Goal: Information Seeking & Learning: Learn about a topic

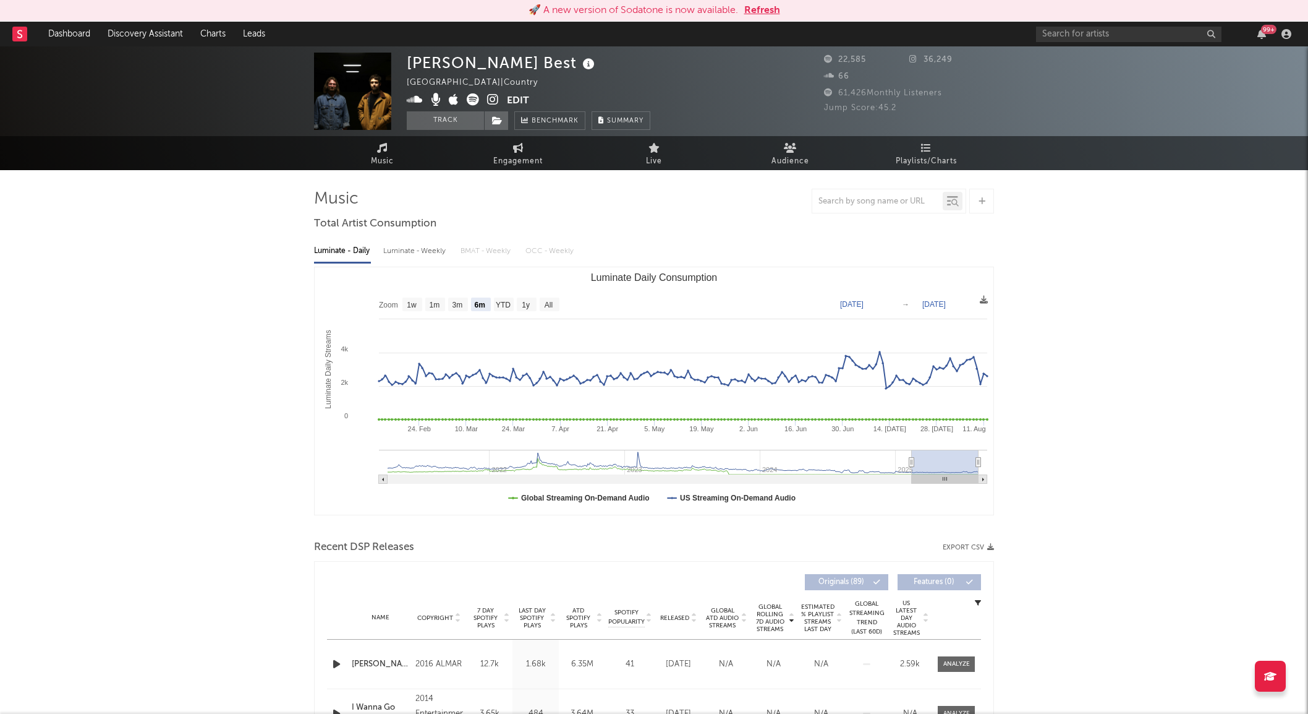
select select "6m"
click at [1068, 38] on input "text" at bounding box center [1129, 34] width 186 height 15
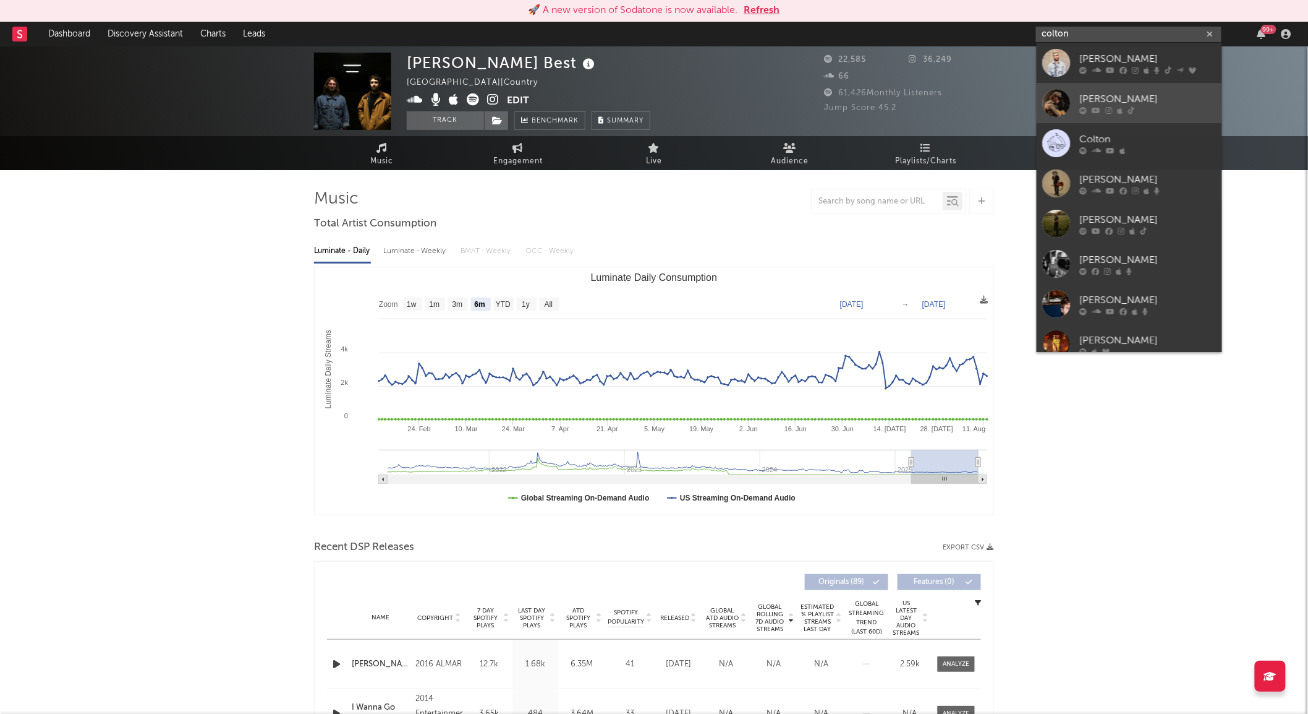
type input "colton"
click at [1054, 101] on div at bounding box center [1057, 103] width 28 height 28
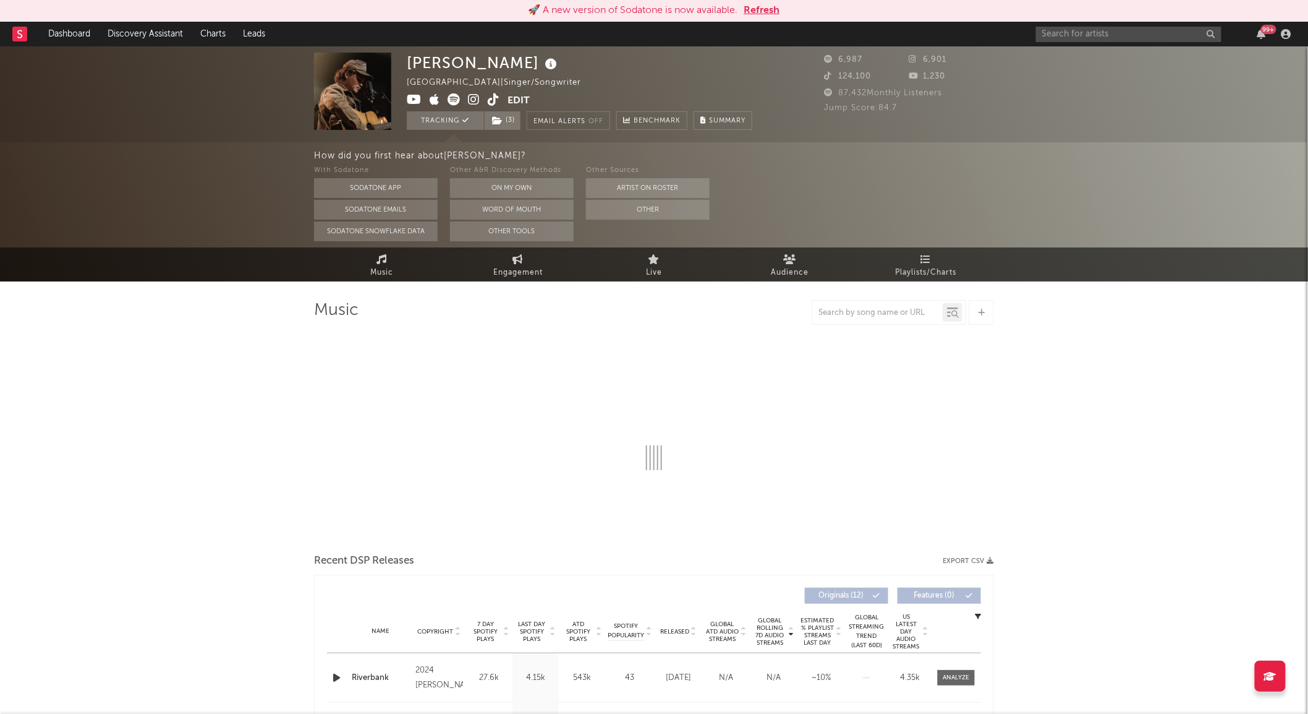
select select "6m"
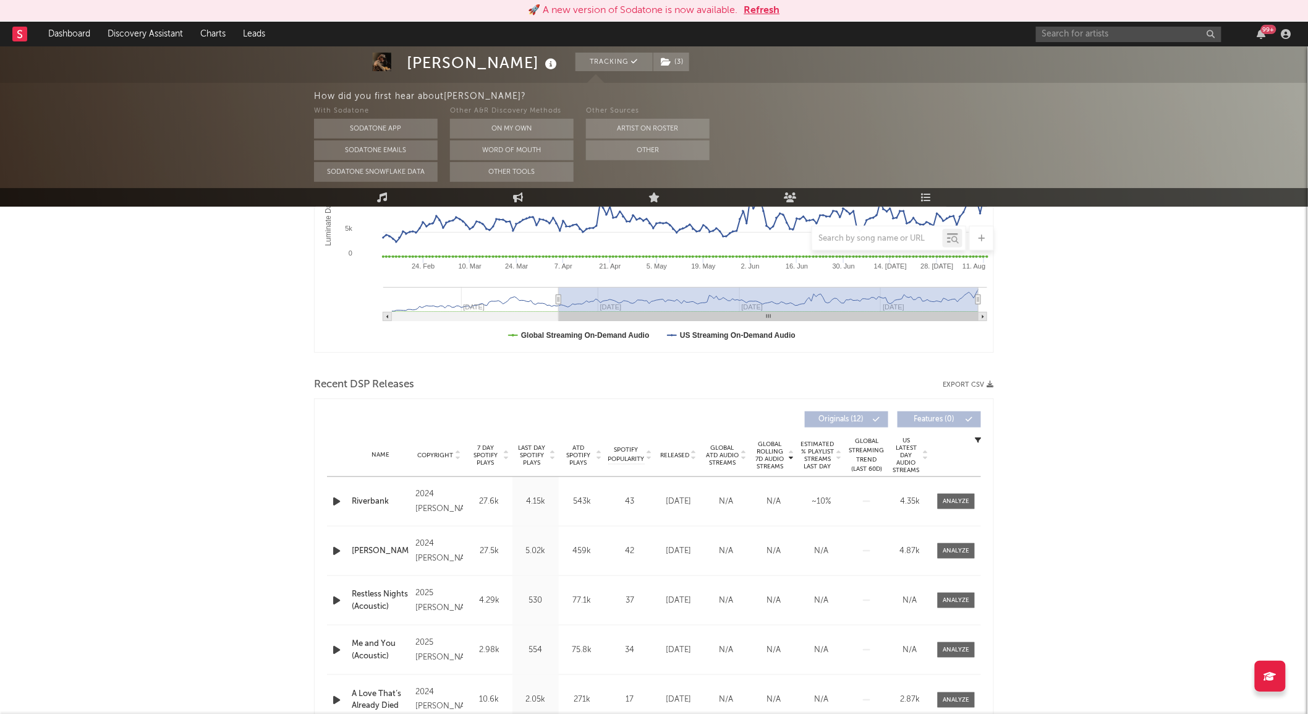
scroll to position [275, 0]
click at [955, 503] on div at bounding box center [957, 500] width 27 height 9
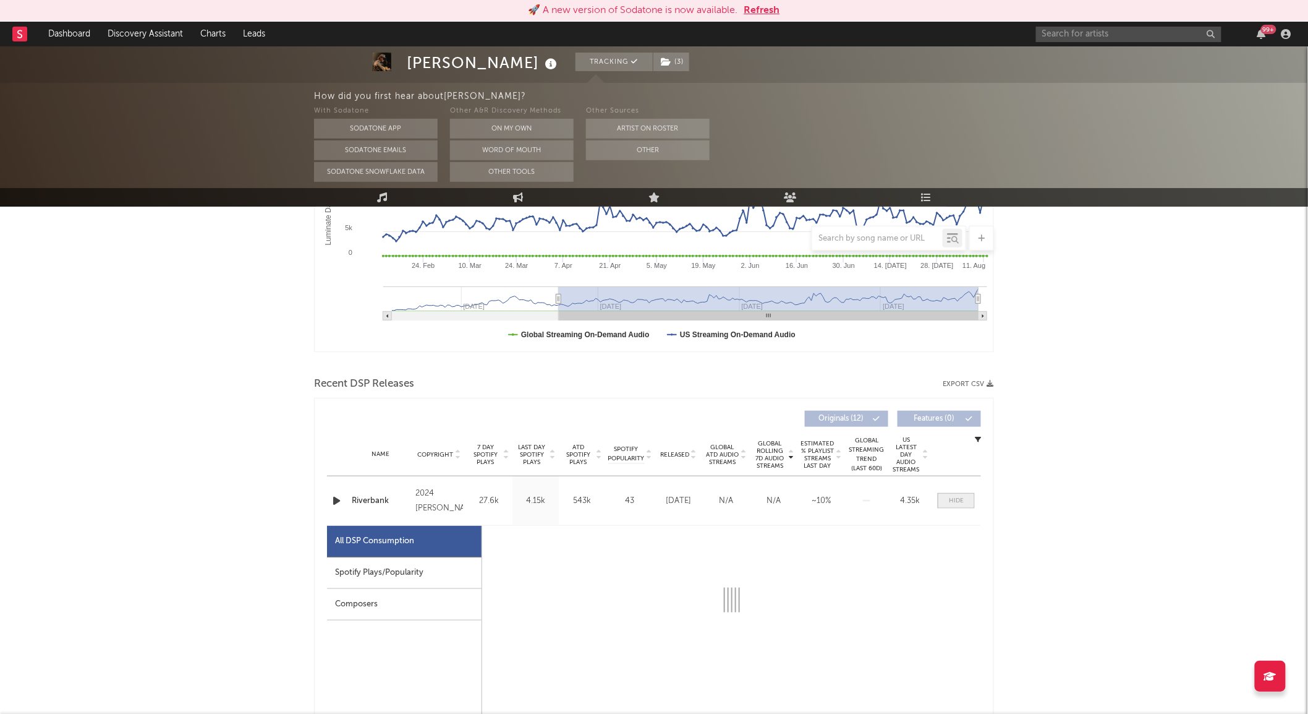
select select "6m"
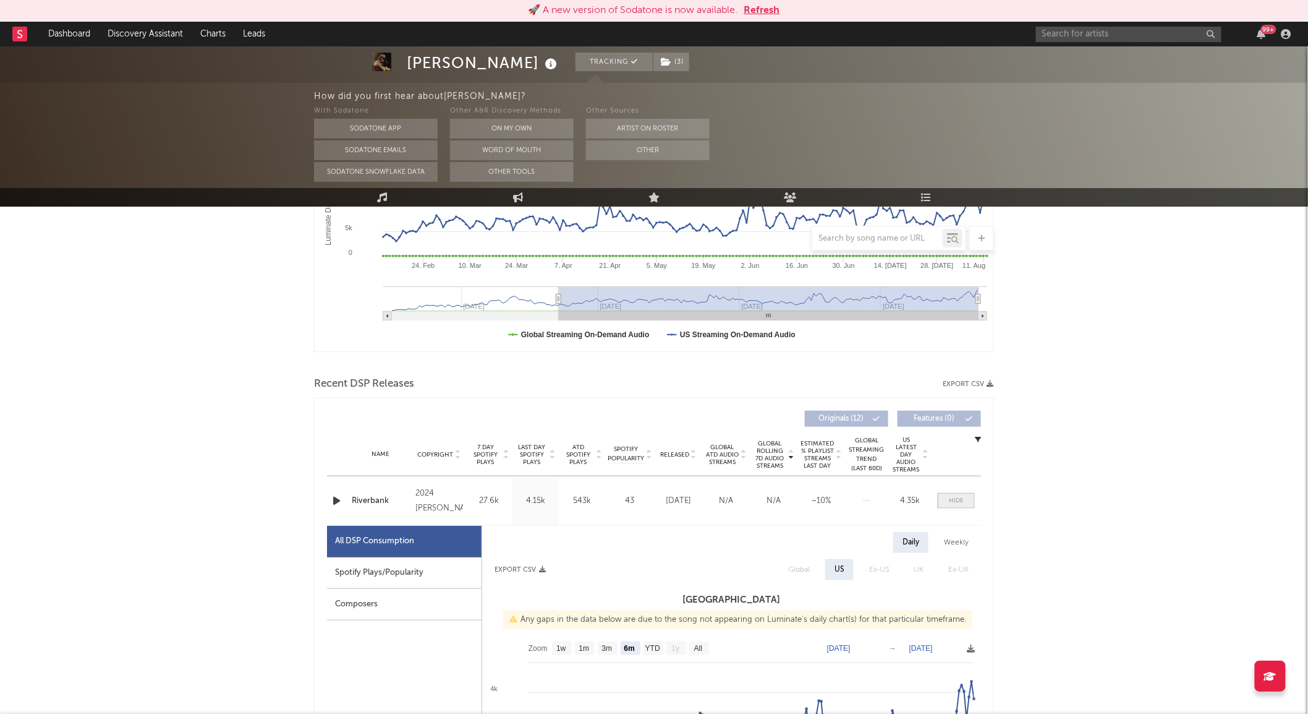
scroll to position [417, 0]
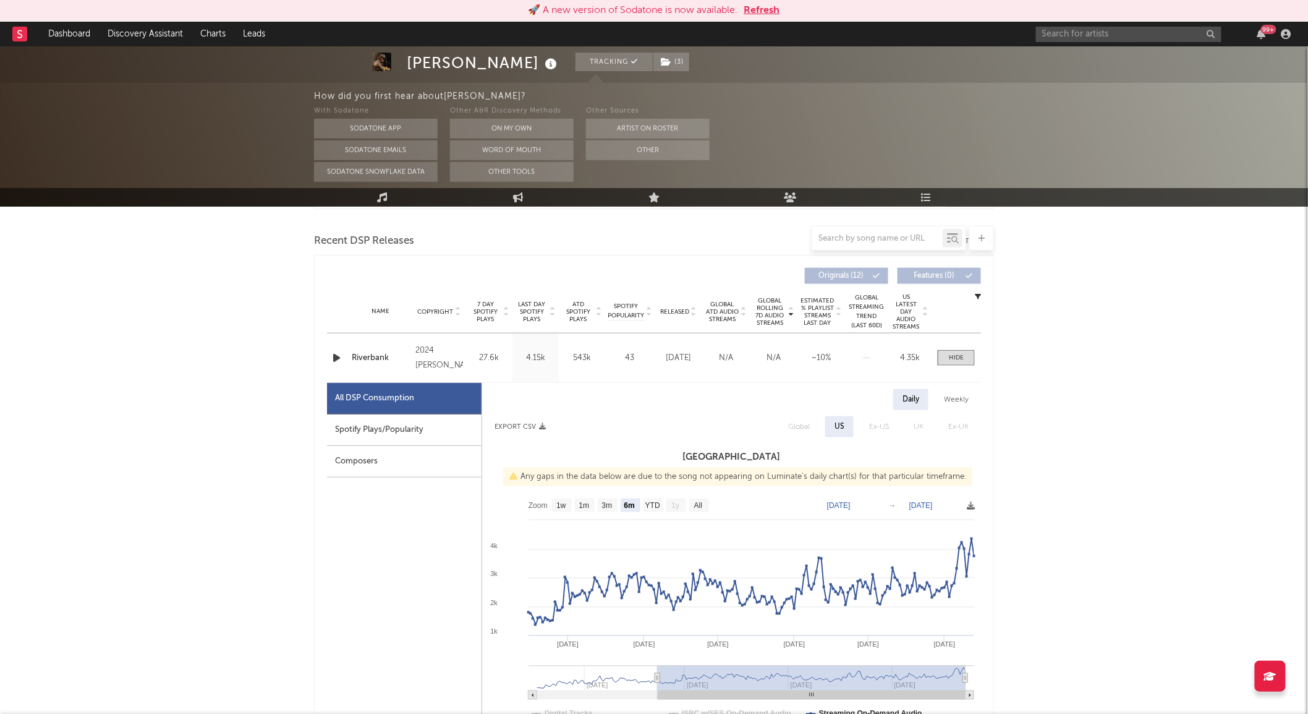
click at [446, 416] on div "Spotify Plays/Popularity" at bounding box center [404, 430] width 155 height 32
select select "6m"
select select "1w"
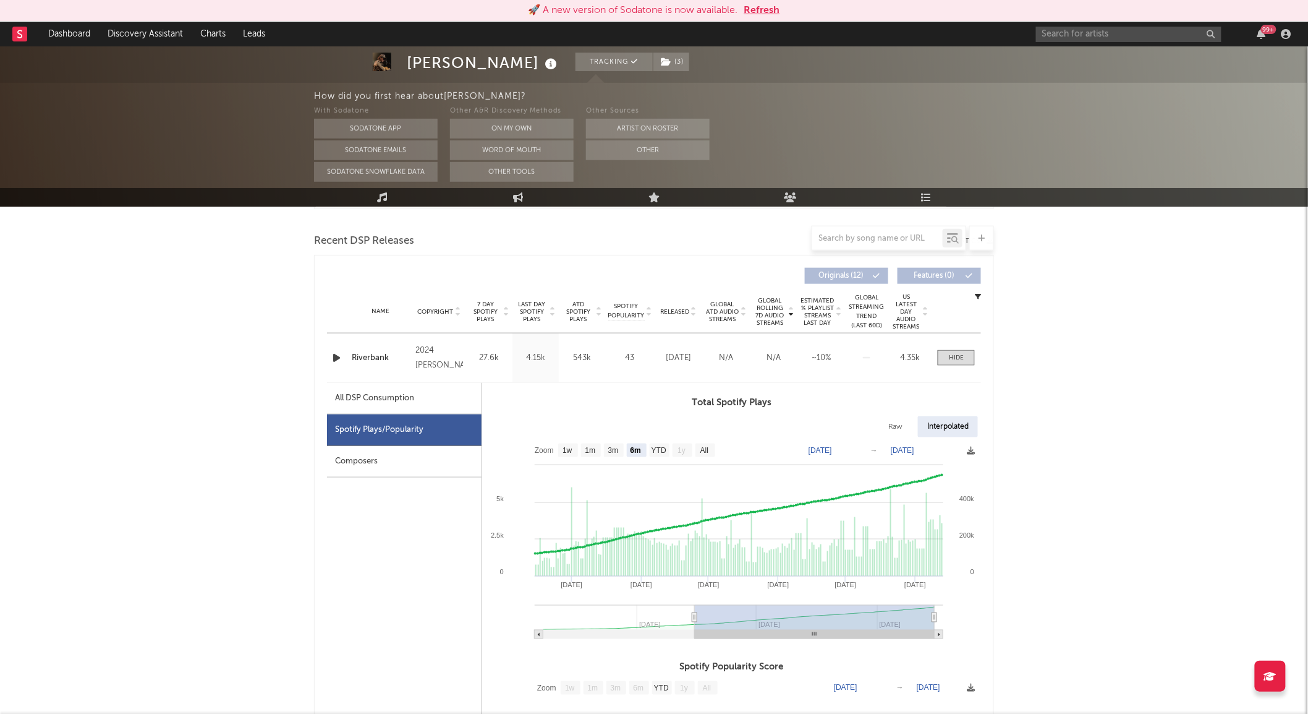
click at [445, 431] on div "Spotify Plays/Popularity" at bounding box center [404, 430] width 155 height 32
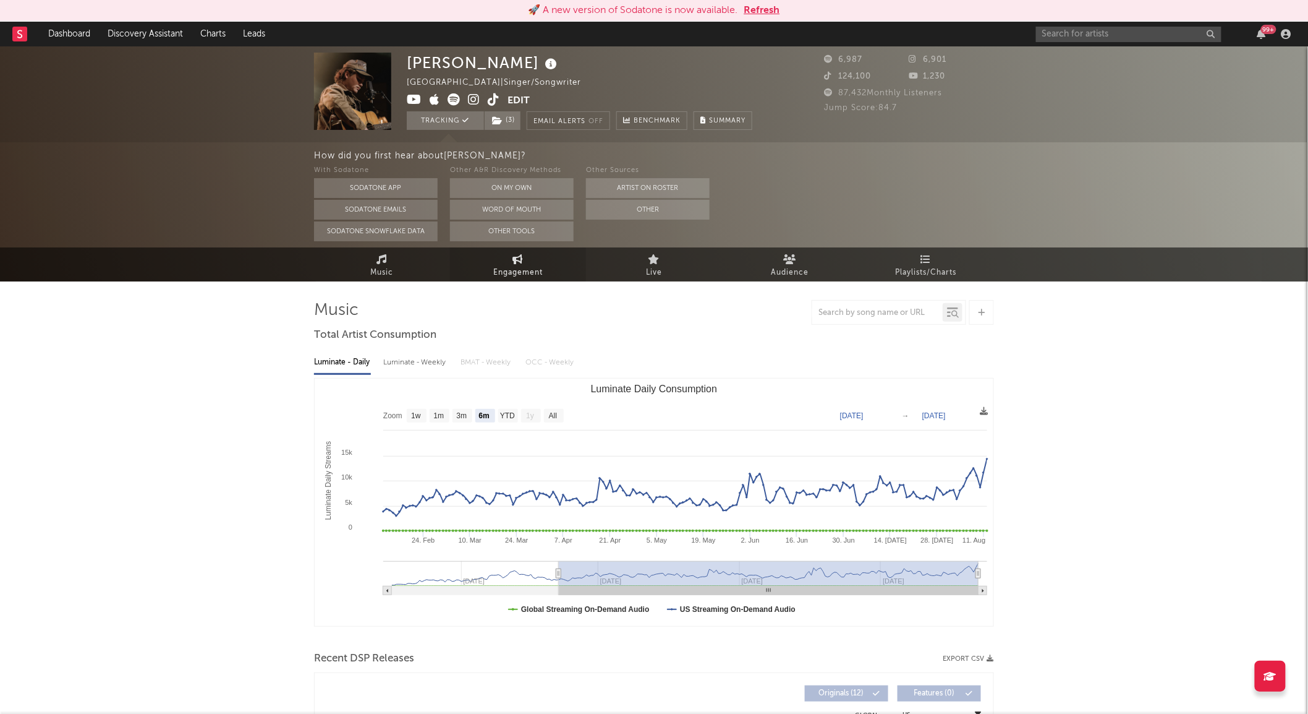
click at [527, 272] on span "Engagement" at bounding box center [517, 272] width 49 height 15
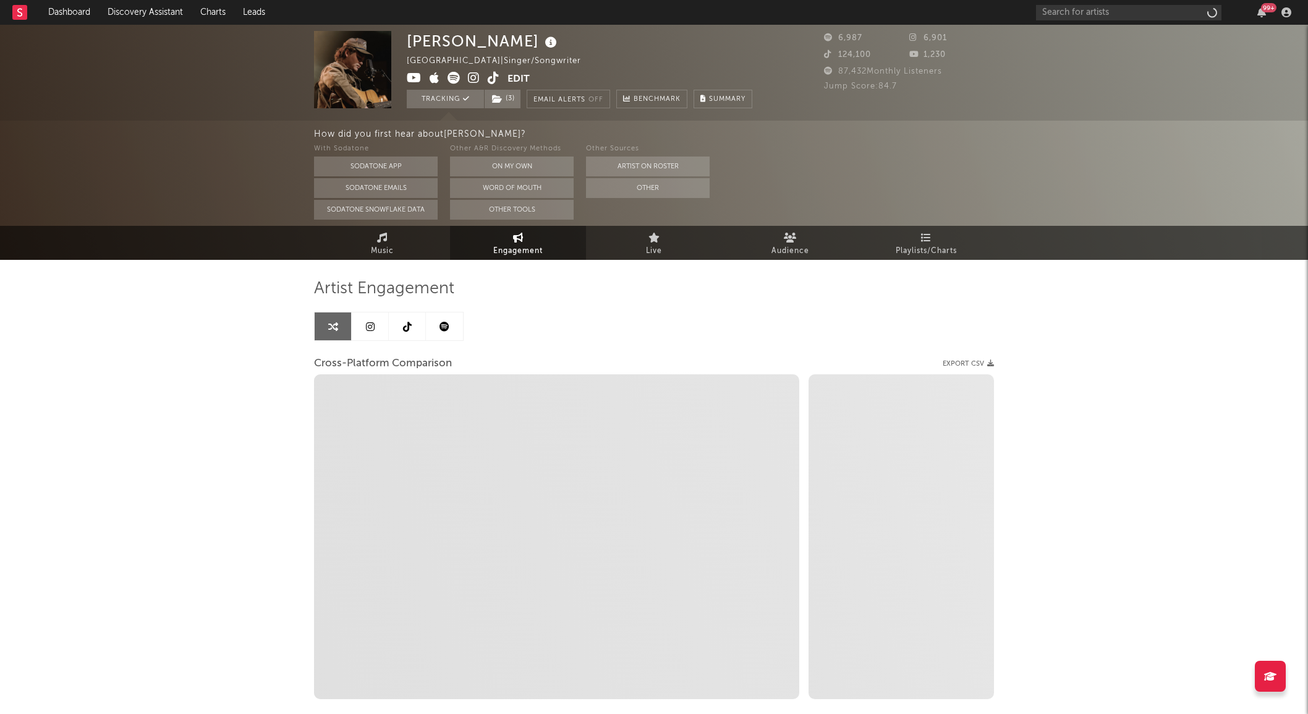
select select "1w"
click at [912, 234] on link "Playlists/Charts" at bounding box center [926, 243] width 136 height 34
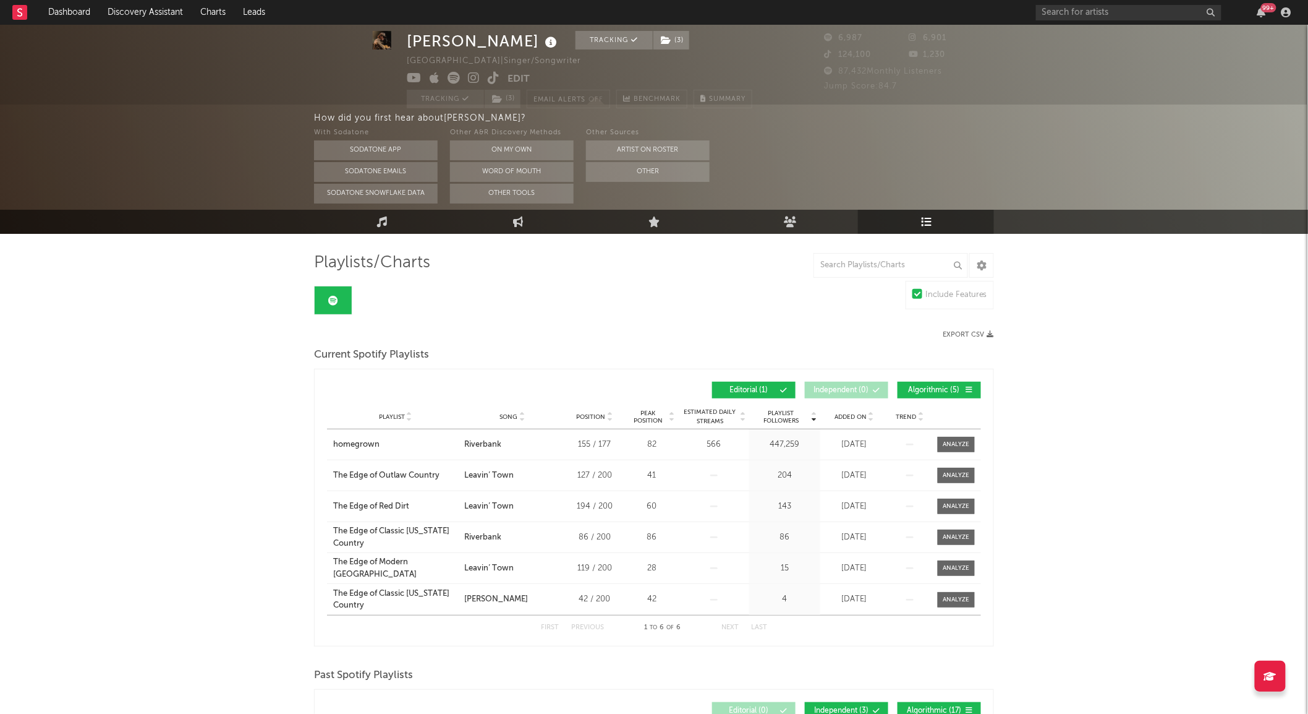
scroll to position [27, 0]
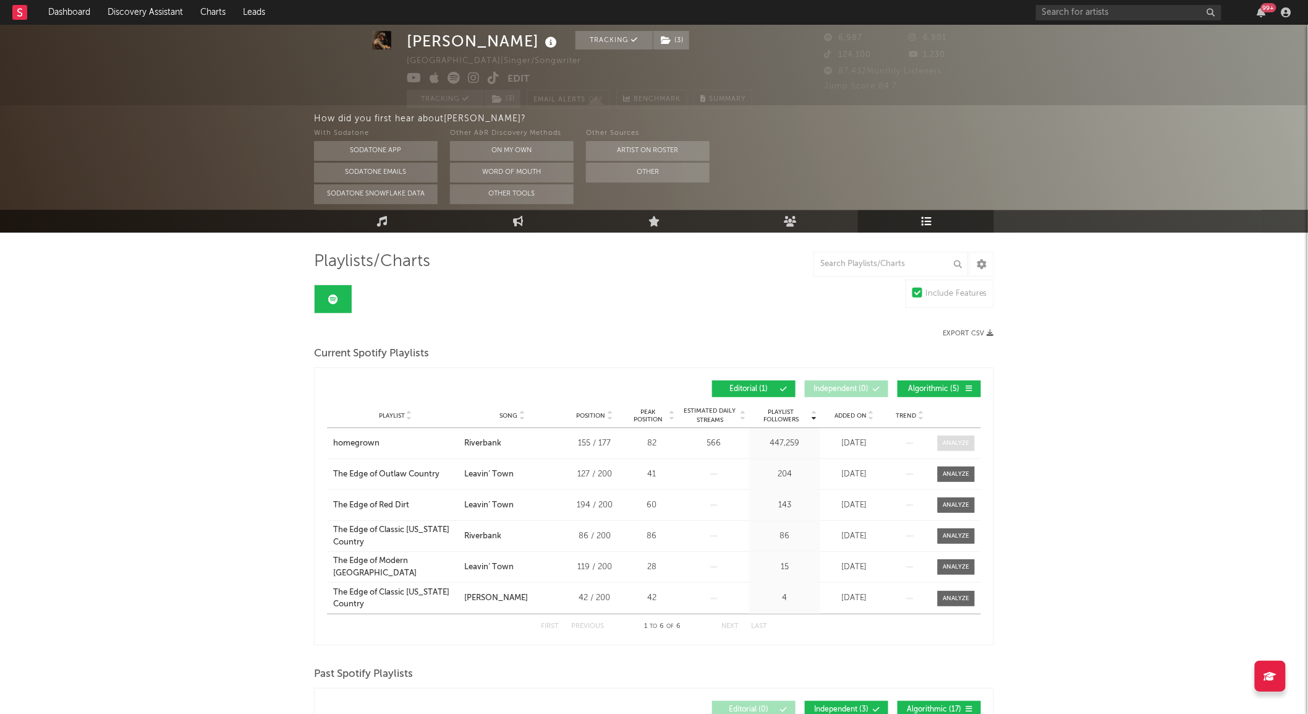
click at [954, 439] on div at bounding box center [957, 442] width 27 height 9
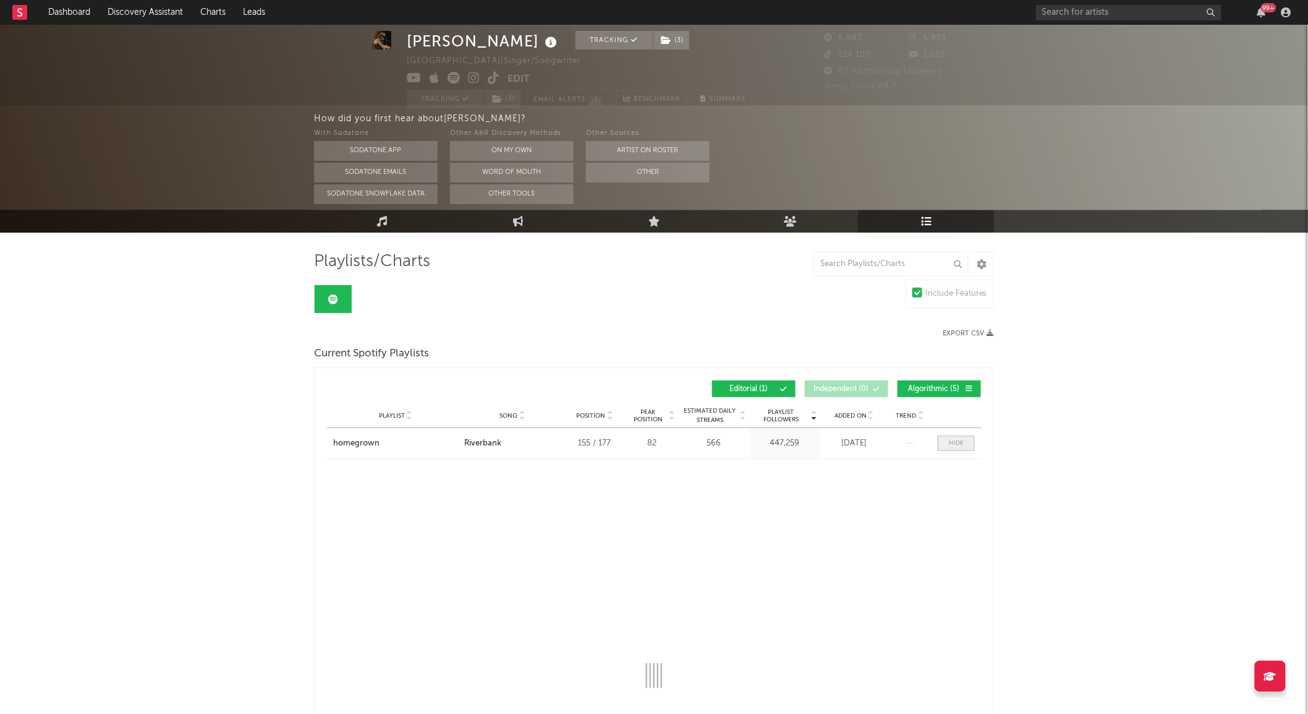
select select "1w"
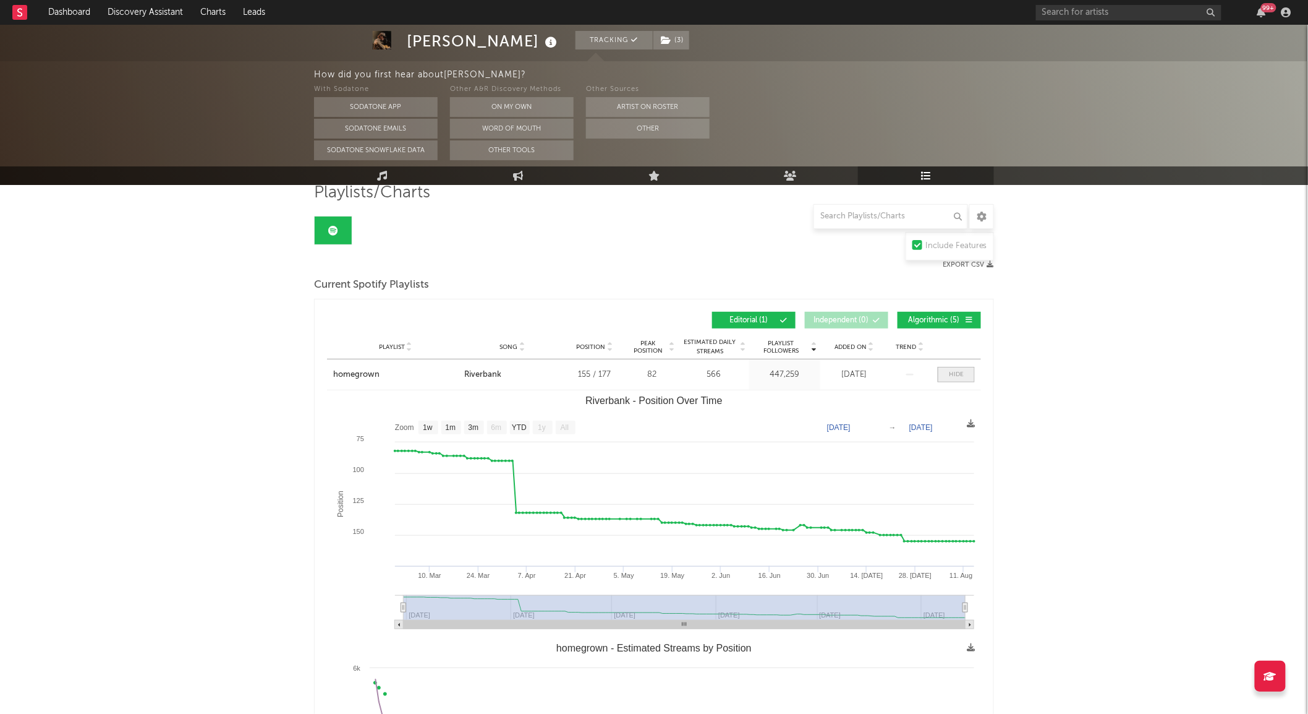
scroll to position [97, 0]
click at [949, 374] on div at bounding box center [956, 373] width 15 height 9
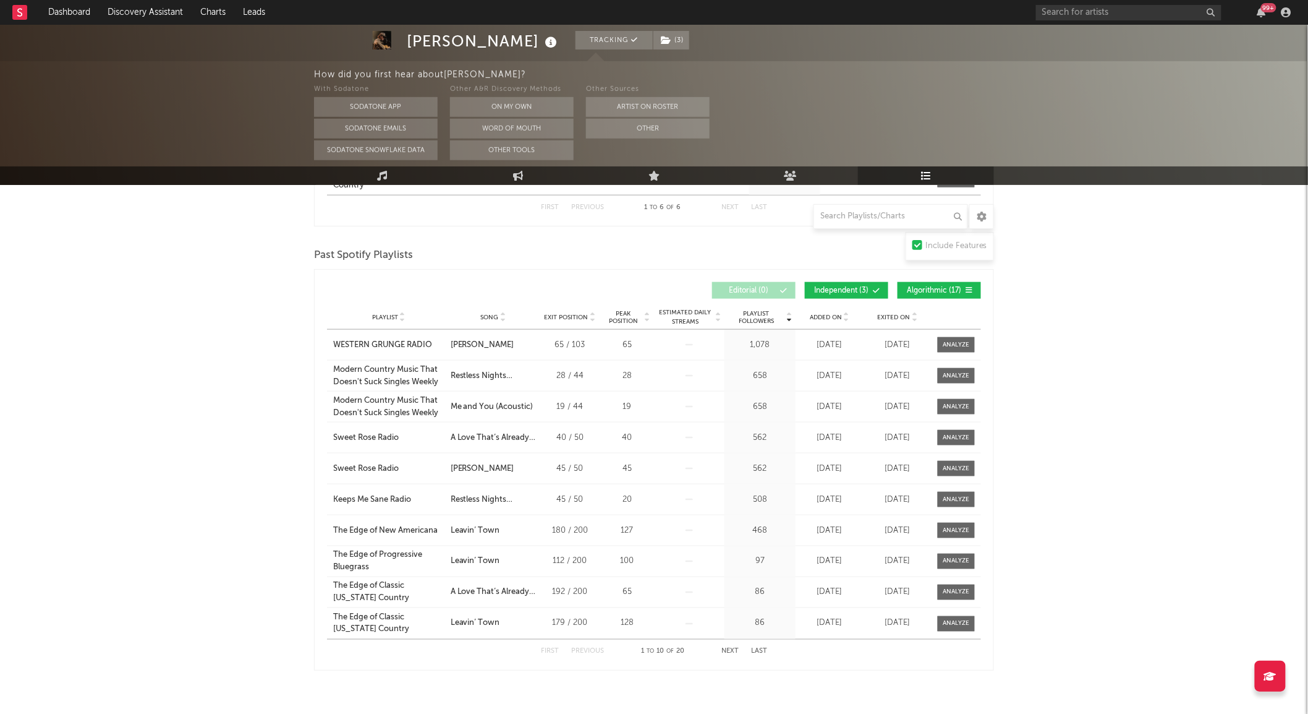
scroll to position [447, 0]
click at [829, 318] on span "Added On" at bounding box center [826, 315] width 32 height 7
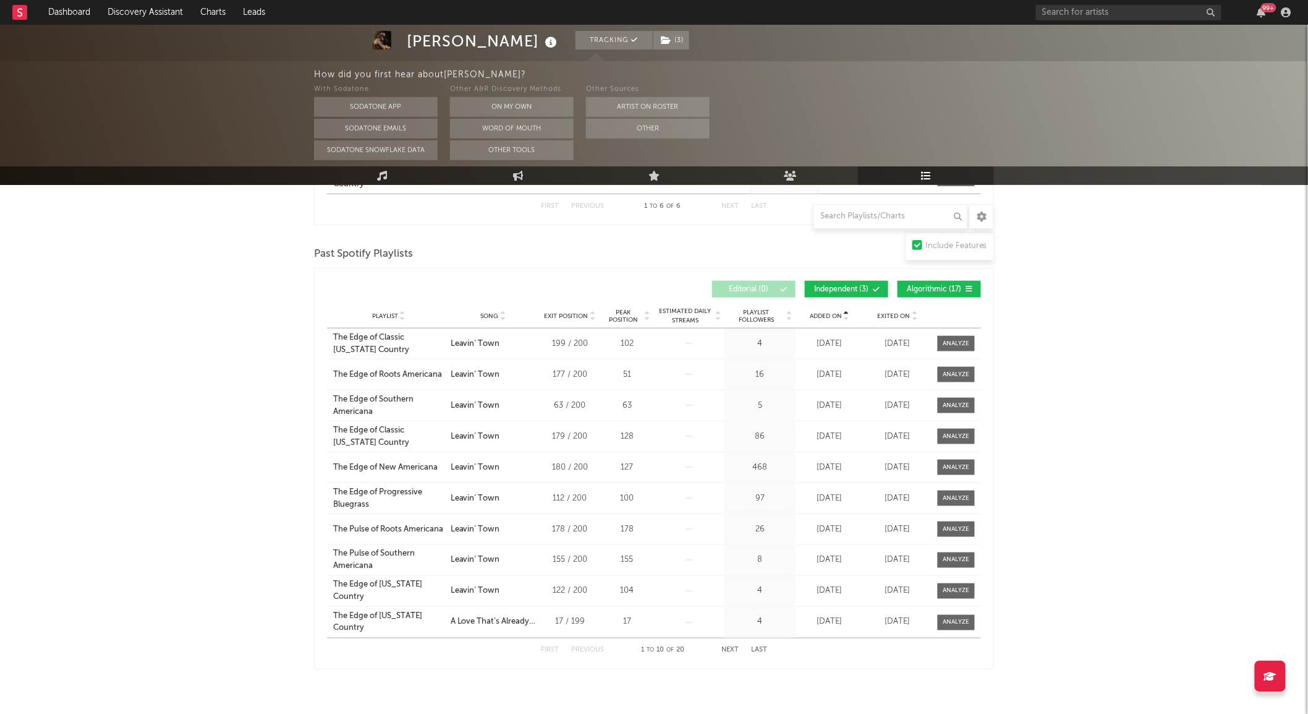
click at [829, 318] on span "Added On" at bounding box center [826, 315] width 32 height 7
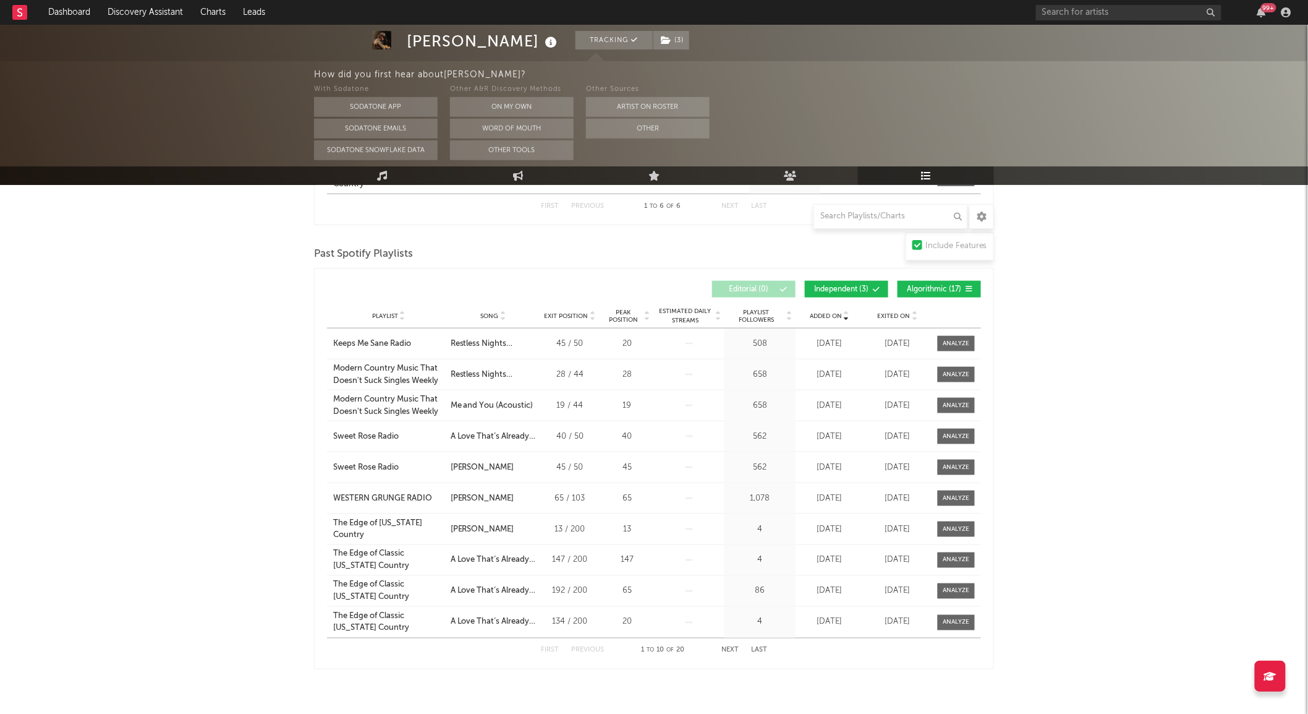
drag, startPoint x: 829, startPoint y: 318, endPoint x: 1012, endPoint y: 383, distance: 194.4
click at [1012, 383] on div "Colton Bowlin Tracking ( 3 ) United States | Singer/Songwriter Edit Tracking ( …" at bounding box center [654, 161] width 1308 height 1166
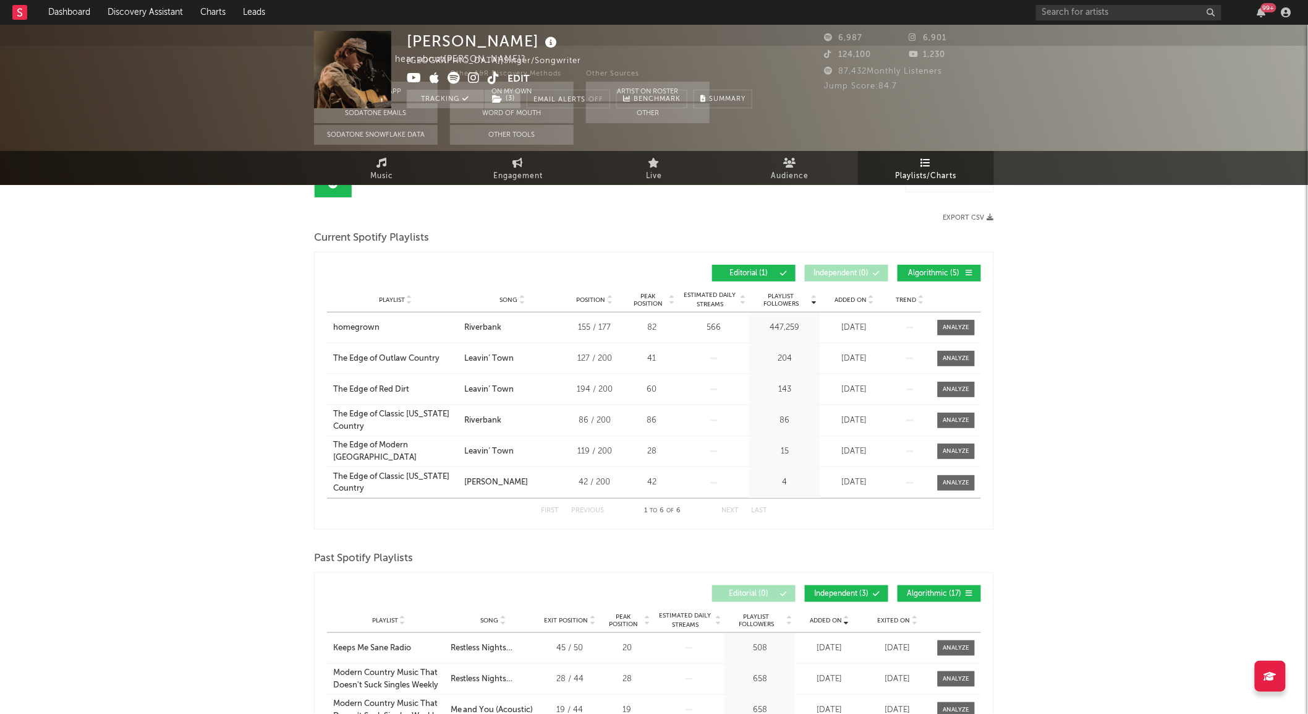
scroll to position [0, 0]
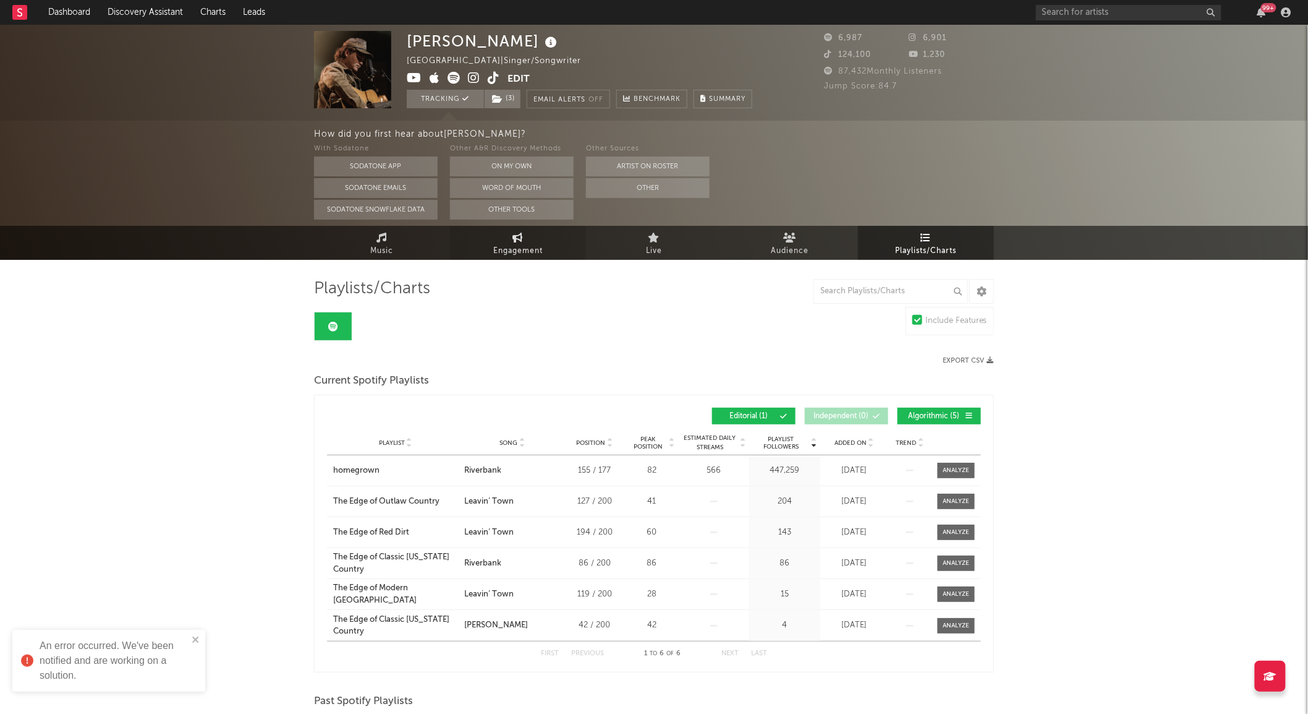
click at [527, 242] on link "Engagement" at bounding box center [518, 243] width 136 height 34
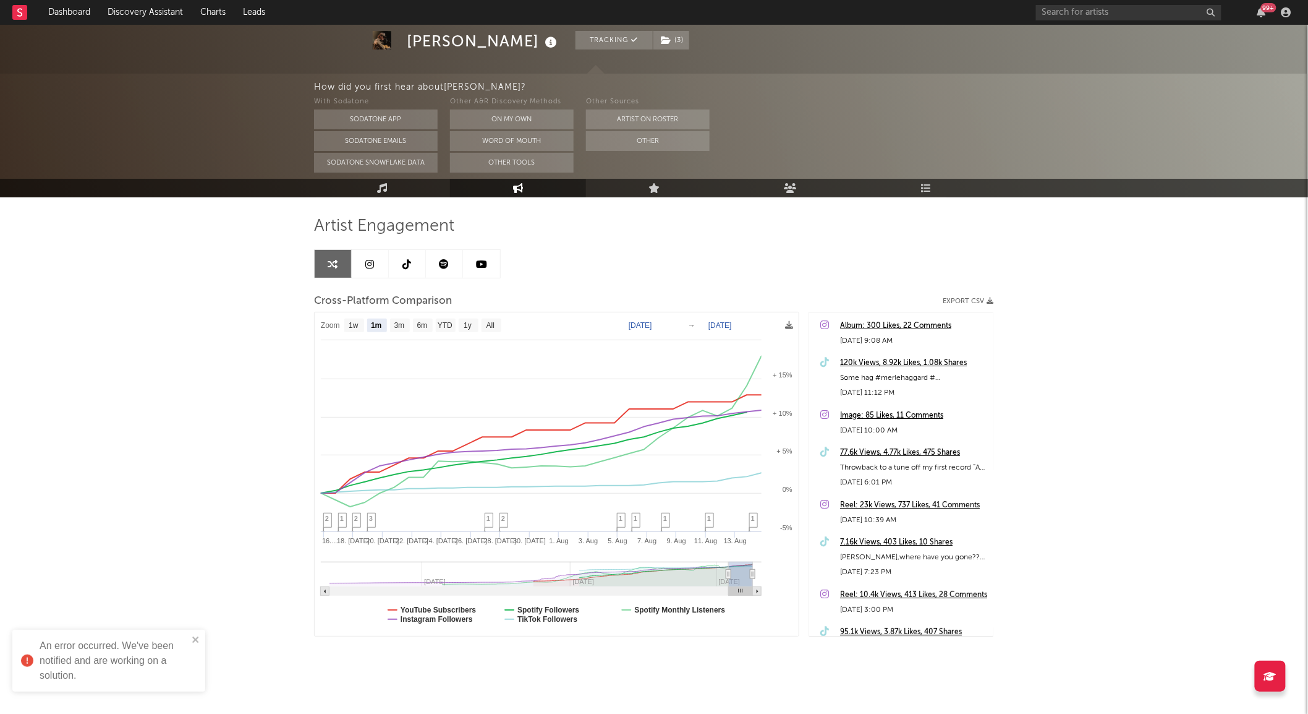
scroll to position [63, 0]
click at [354, 323] on text "1w" at bounding box center [354, 325] width 10 height 9
select select "1w"
type input "2025-08-08"
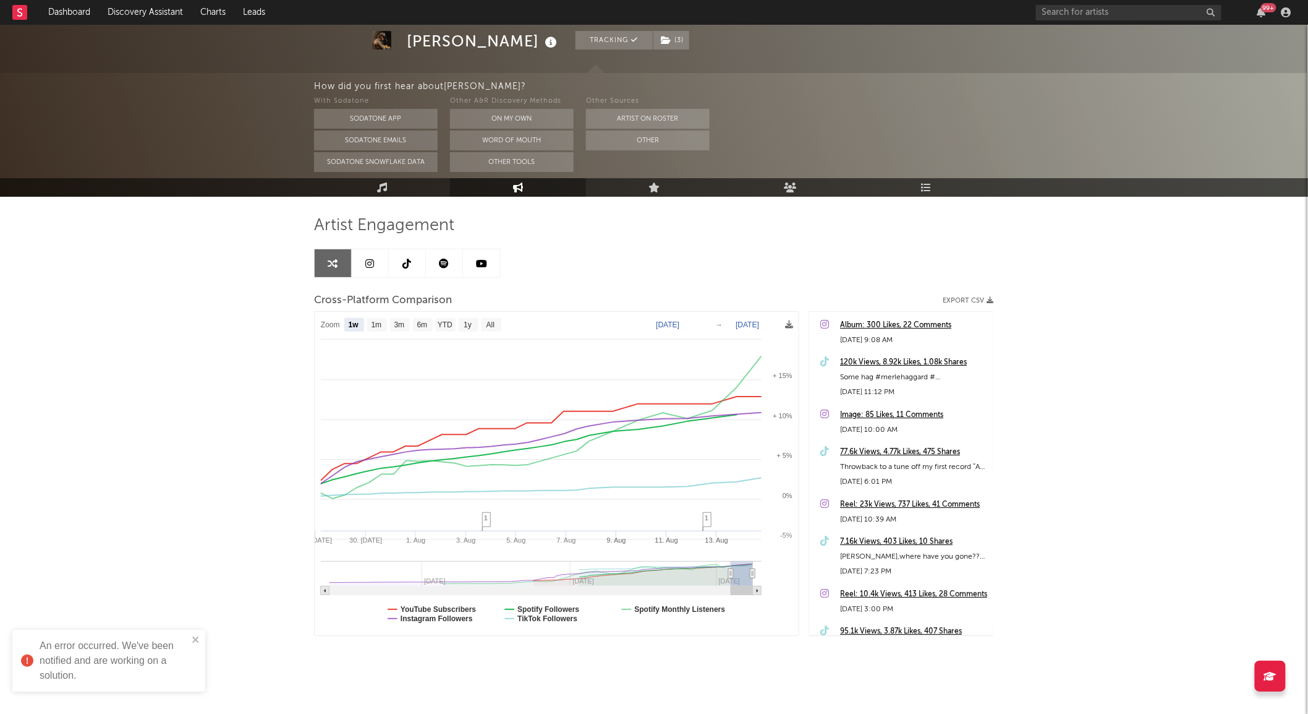
select select "1w"
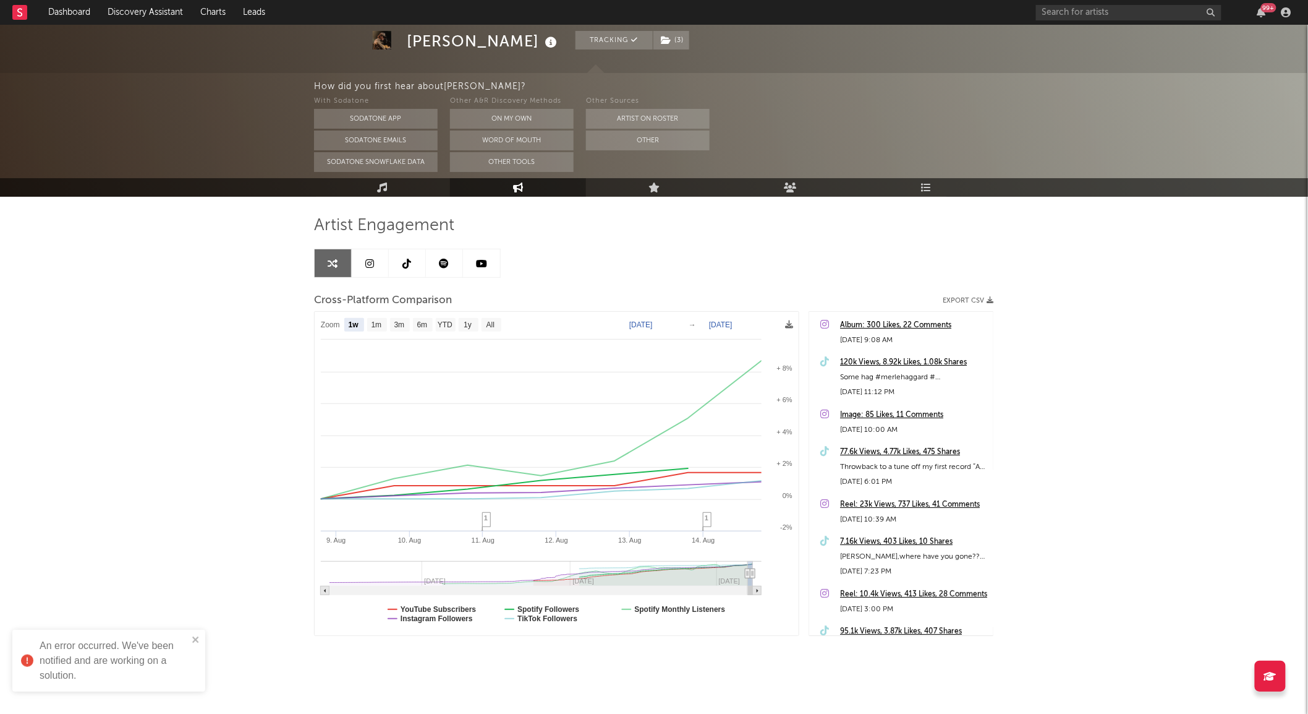
click at [406, 267] on icon at bounding box center [407, 263] width 9 height 10
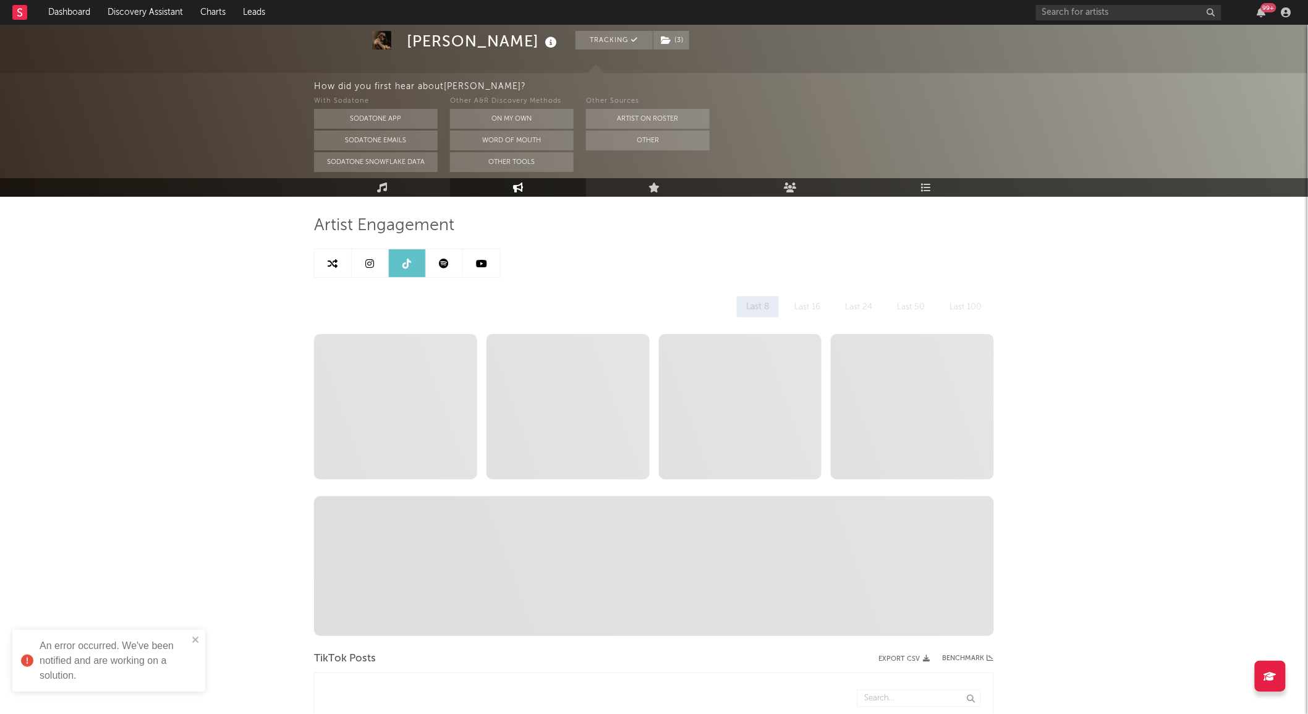
select select "6m"
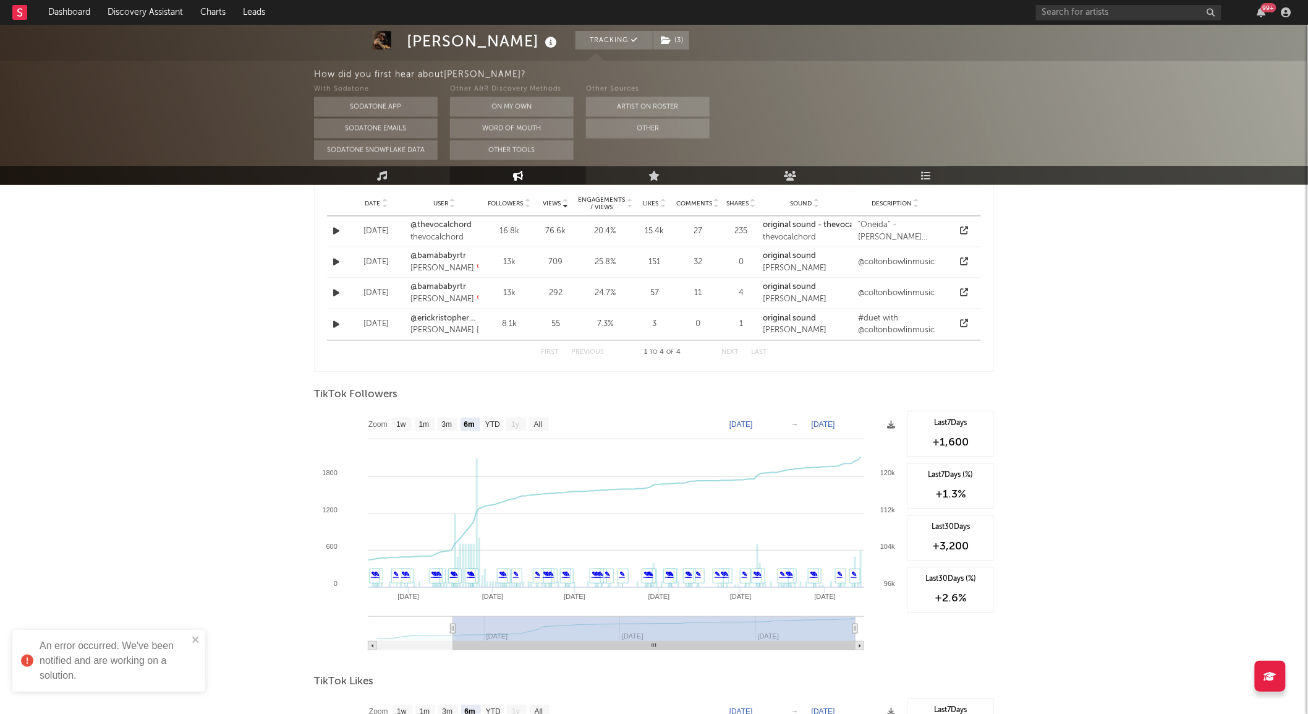
scroll to position [970, 0]
click at [399, 427] on text "1w" at bounding box center [401, 424] width 10 height 9
select select "1w"
type input "2025-08-08"
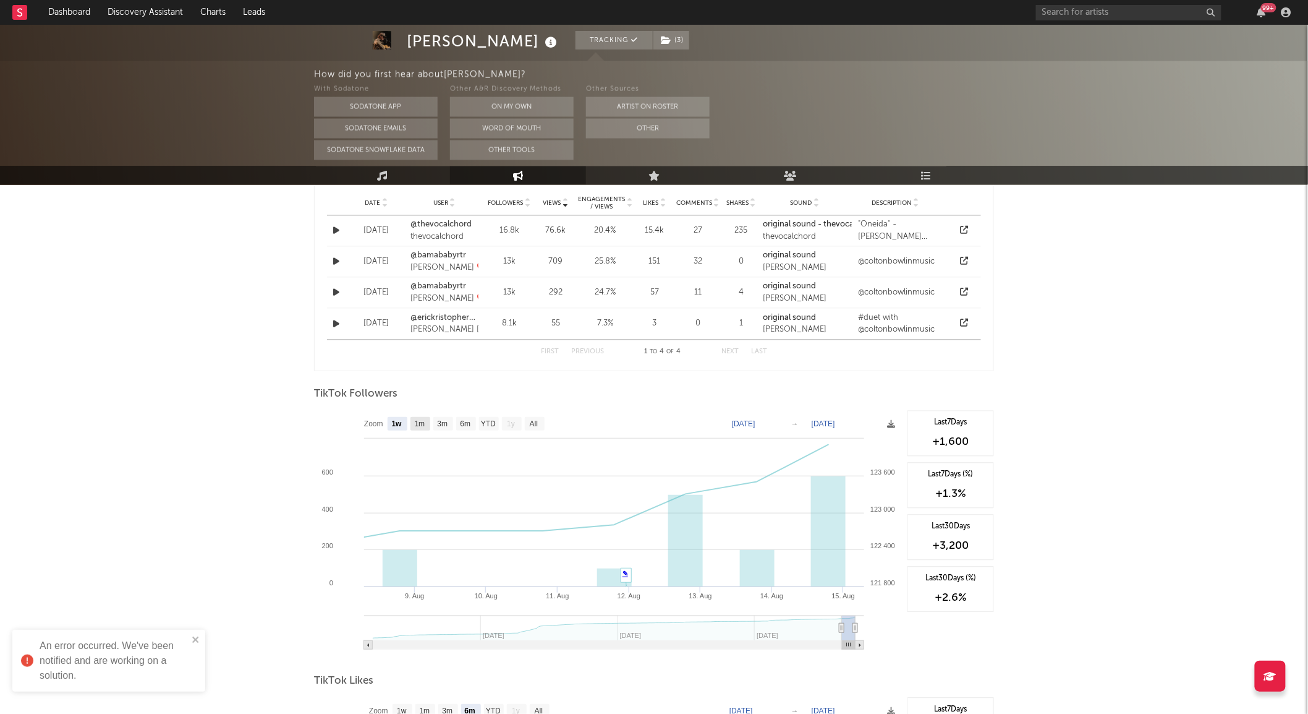
click at [420, 423] on text "1m" at bounding box center [420, 424] width 11 height 9
select select "1m"
type input "2025-07-14"
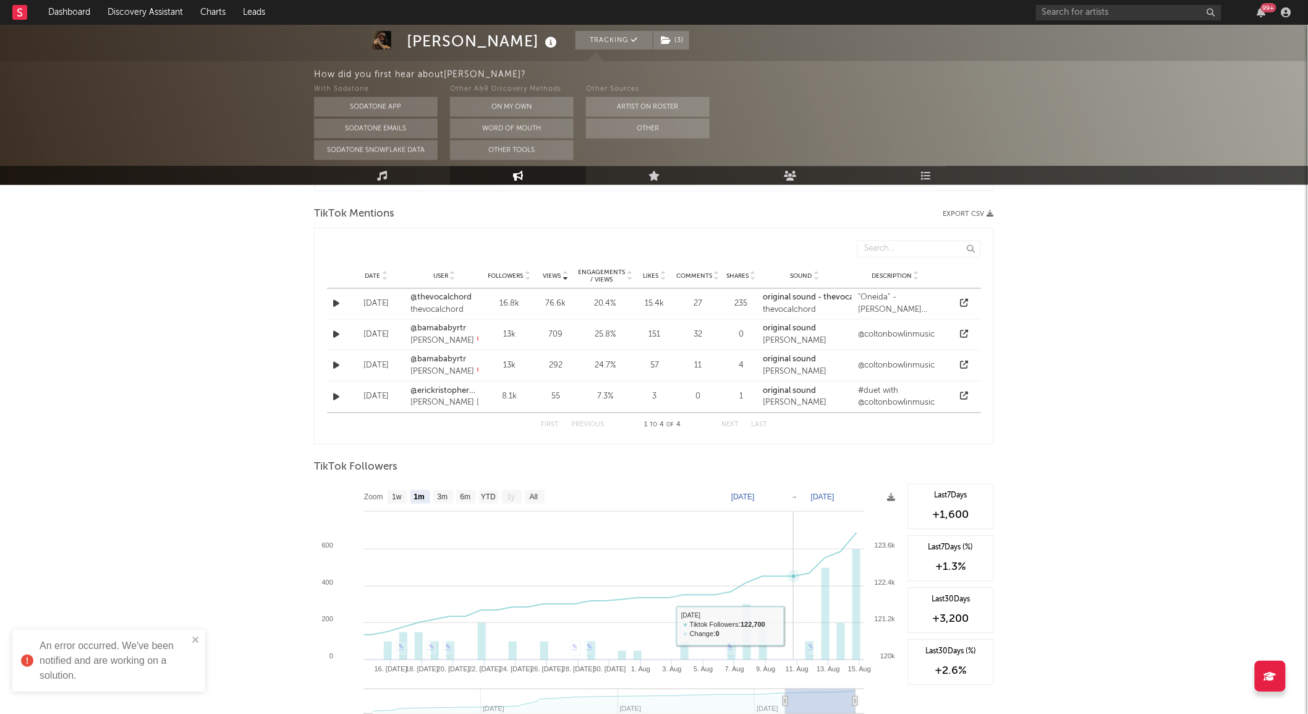
scroll to position [897, 0]
click at [811, 649] on link "✎" at bounding box center [811, 645] width 6 height 7
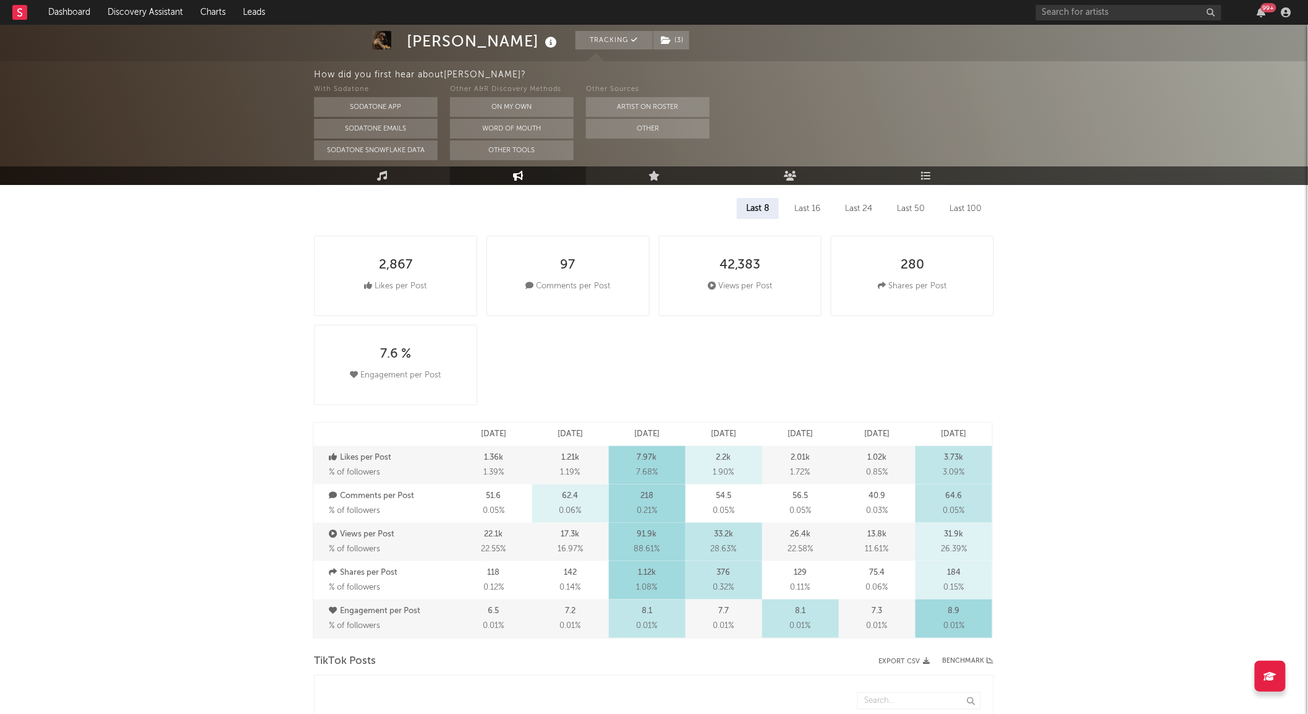
scroll to position [0, 0]
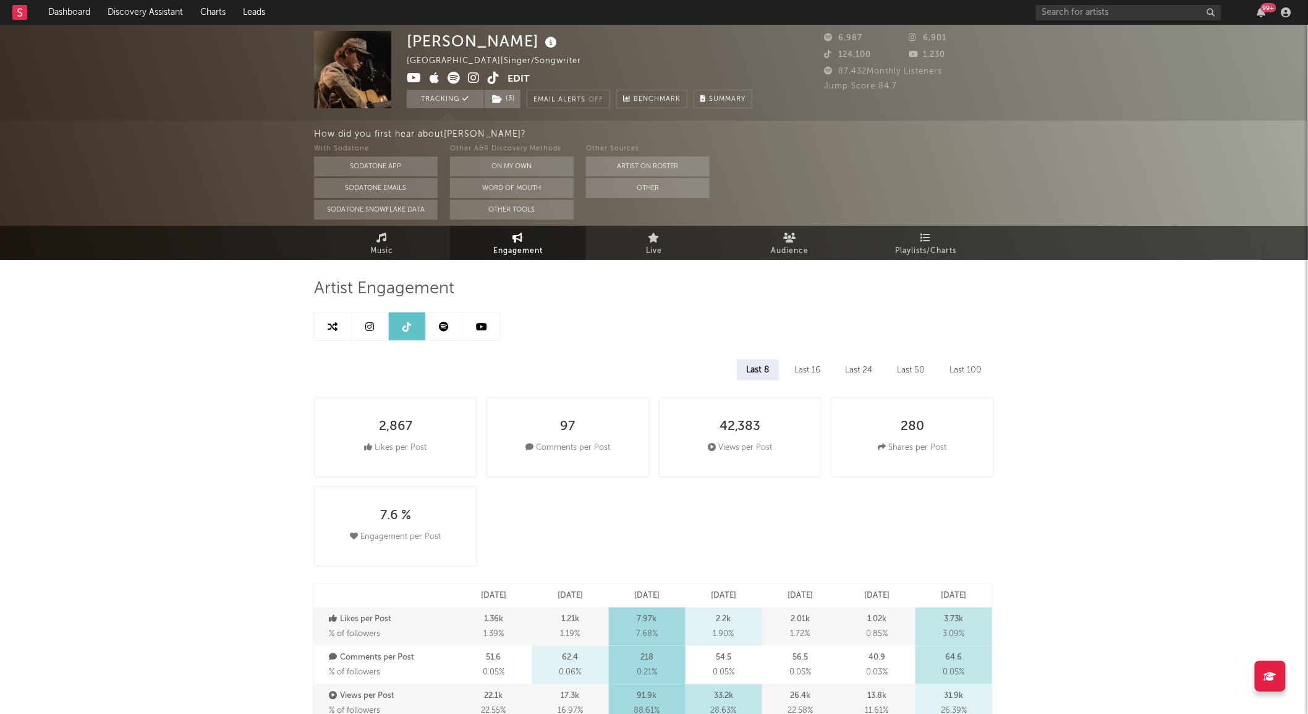
click at [472, 326] on link at bounding box center [481, 326] width 37 height 28
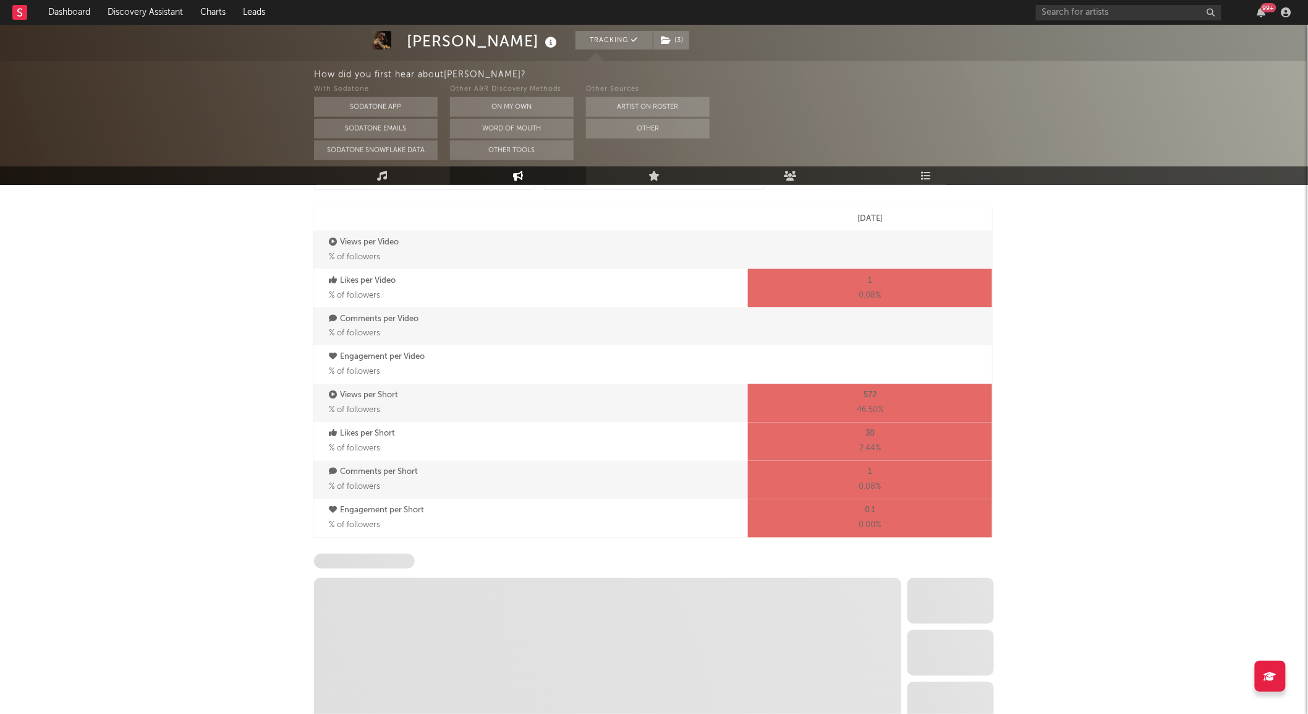
select select "6m"
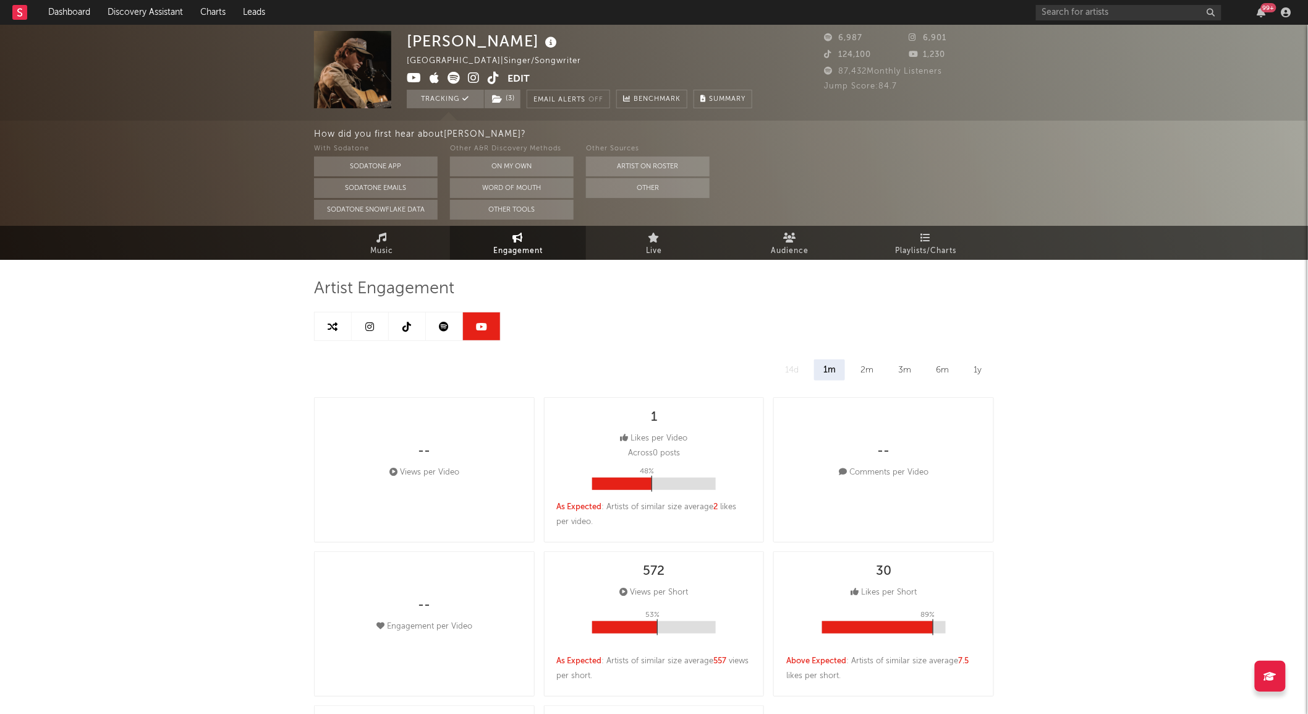
click at [365, 331] on link at bounding box center [370, 326] width 37 height 28
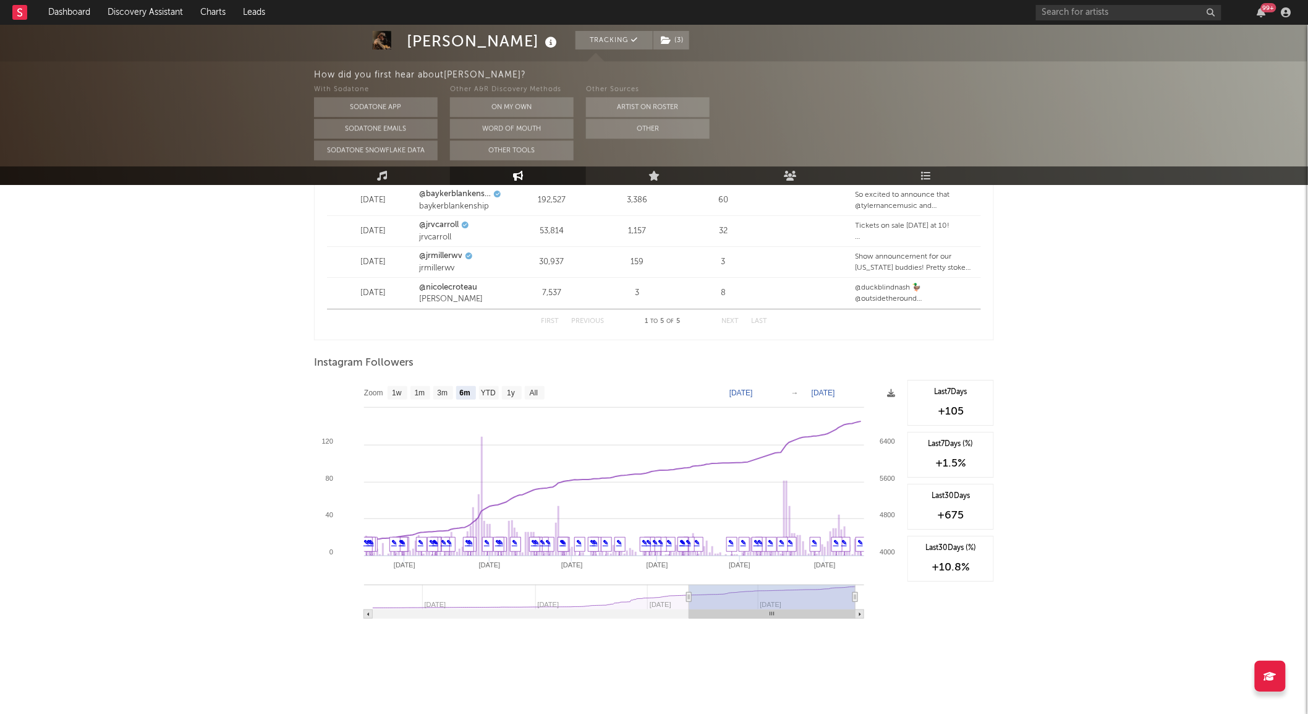
scroll to position [1591, 0]
click at [425, 389] on text "1m" at bounding box center [420, 393] width 11 height 9
select select "1m"
type input "2025-07-14"
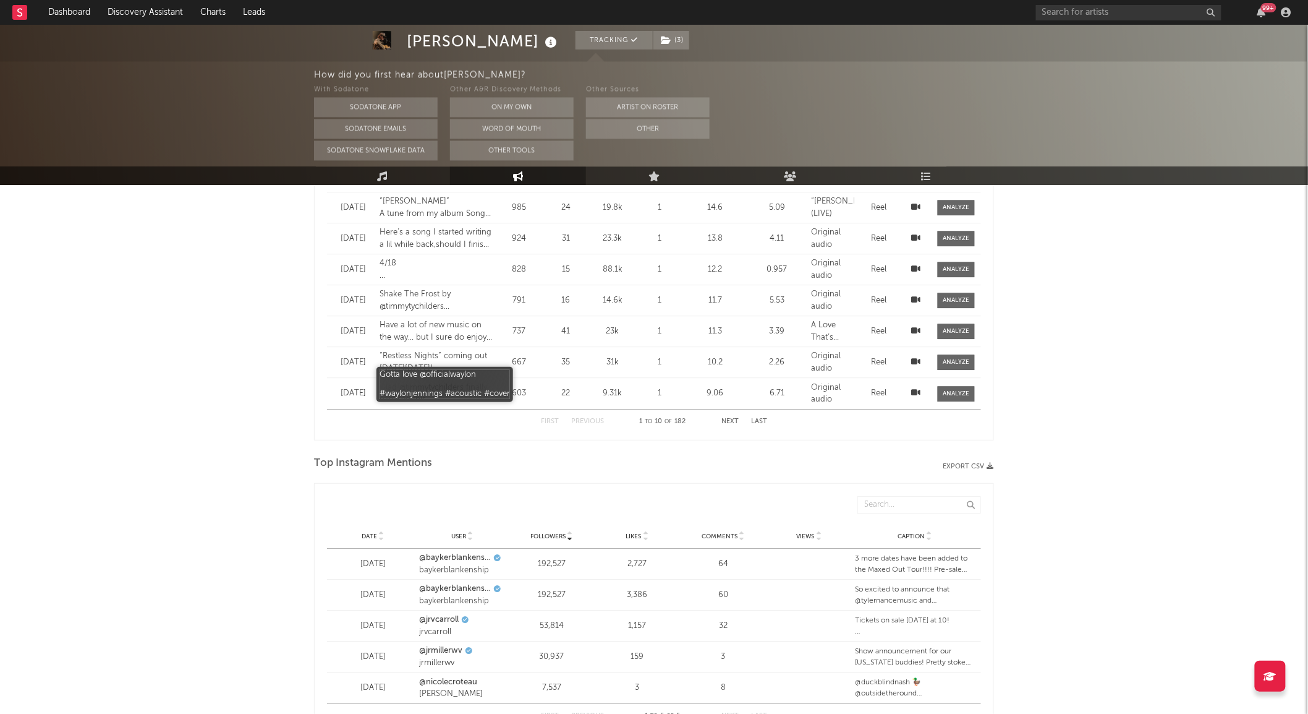
scroll to position [1252, 0]
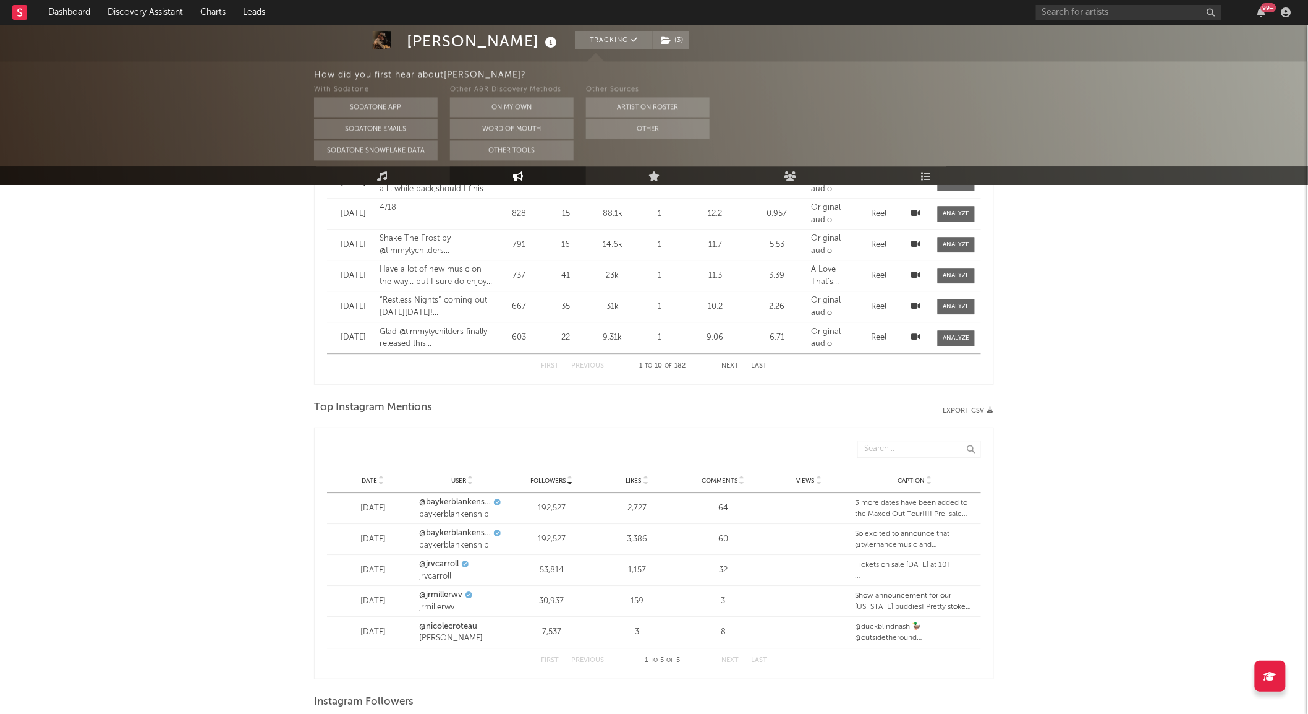
click at [383, 484] on icon at bounding box center [381, 482] width 6 height 5
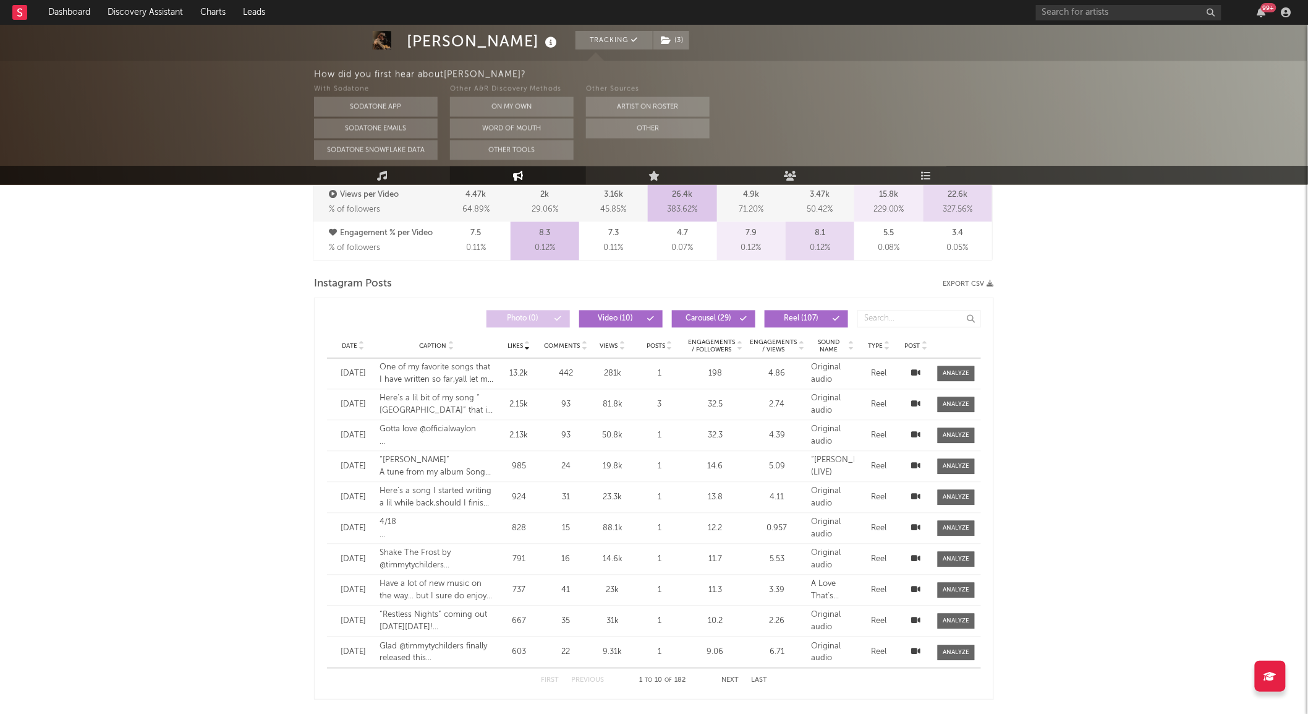
scroll to position [936, 0]
click at [351, 349] on span "Date" at bounding box center [349, 347] width 15 height 7
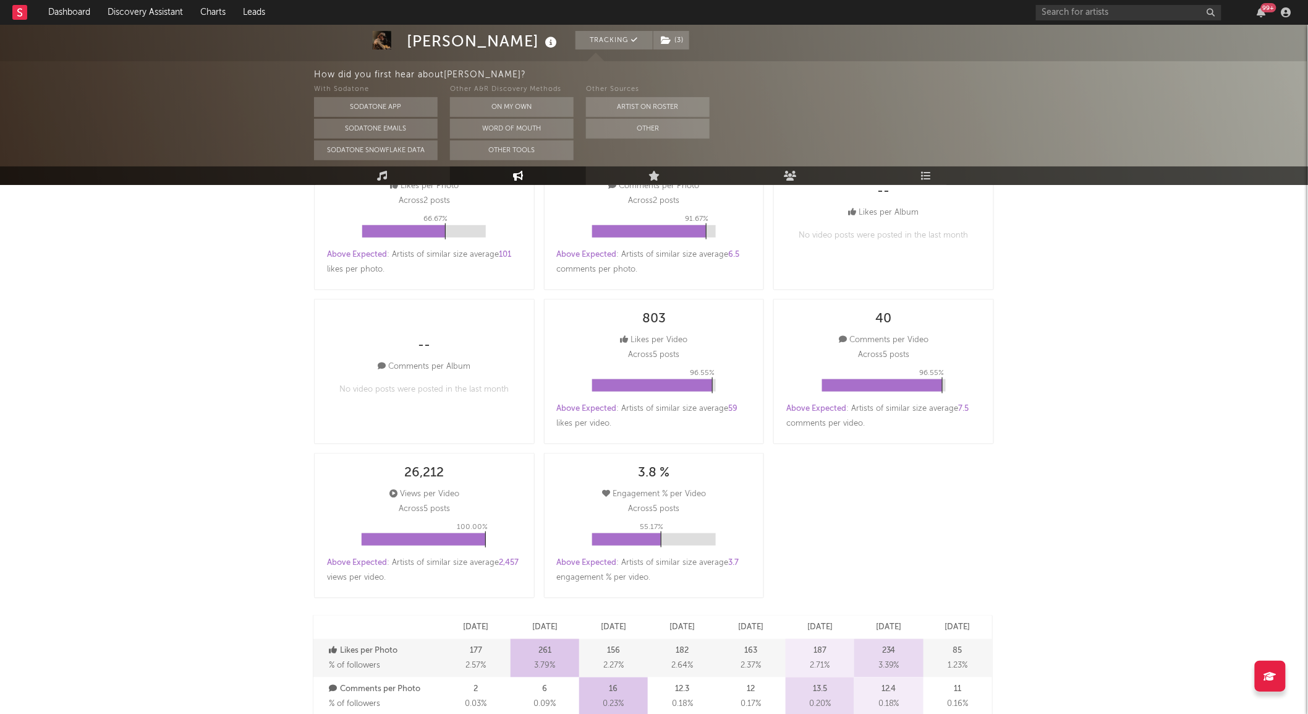
scroll to position [0, 0]
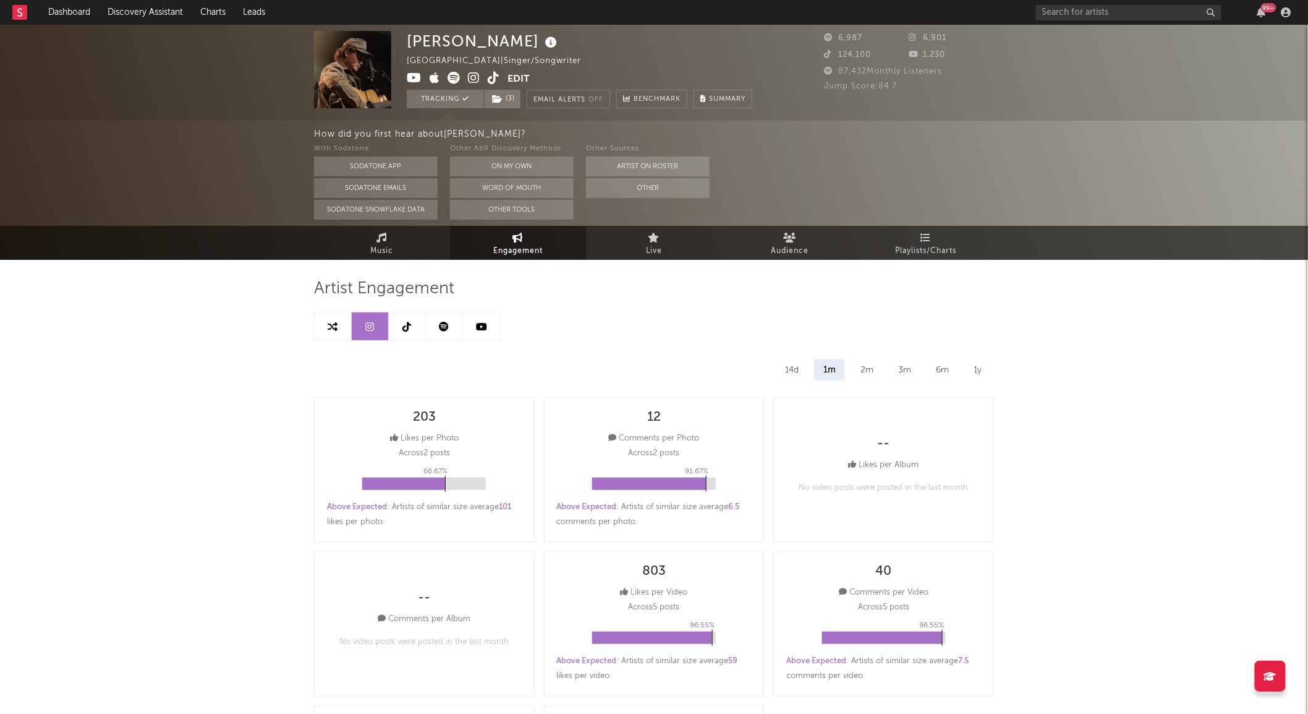
click at [410, 322] on icon at bounding box center [407, 327] width 9 height 10
select select "6m"
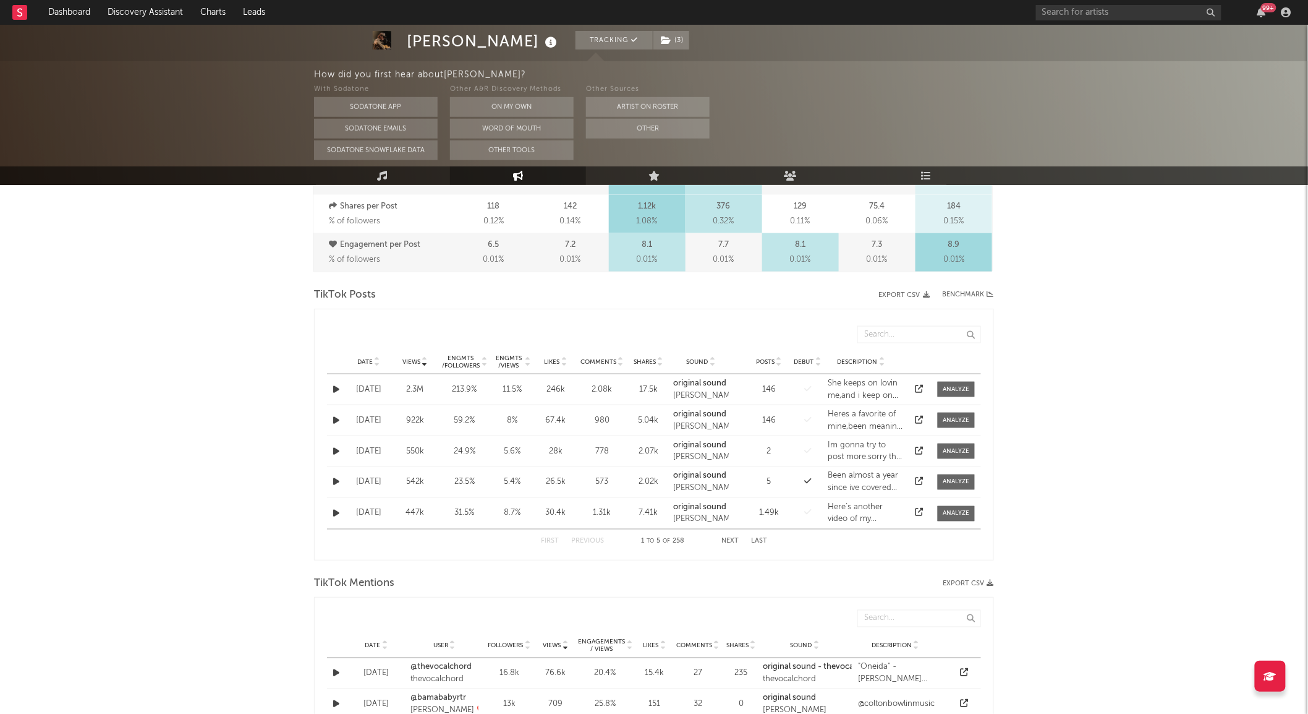
scroll to position [510, 0]
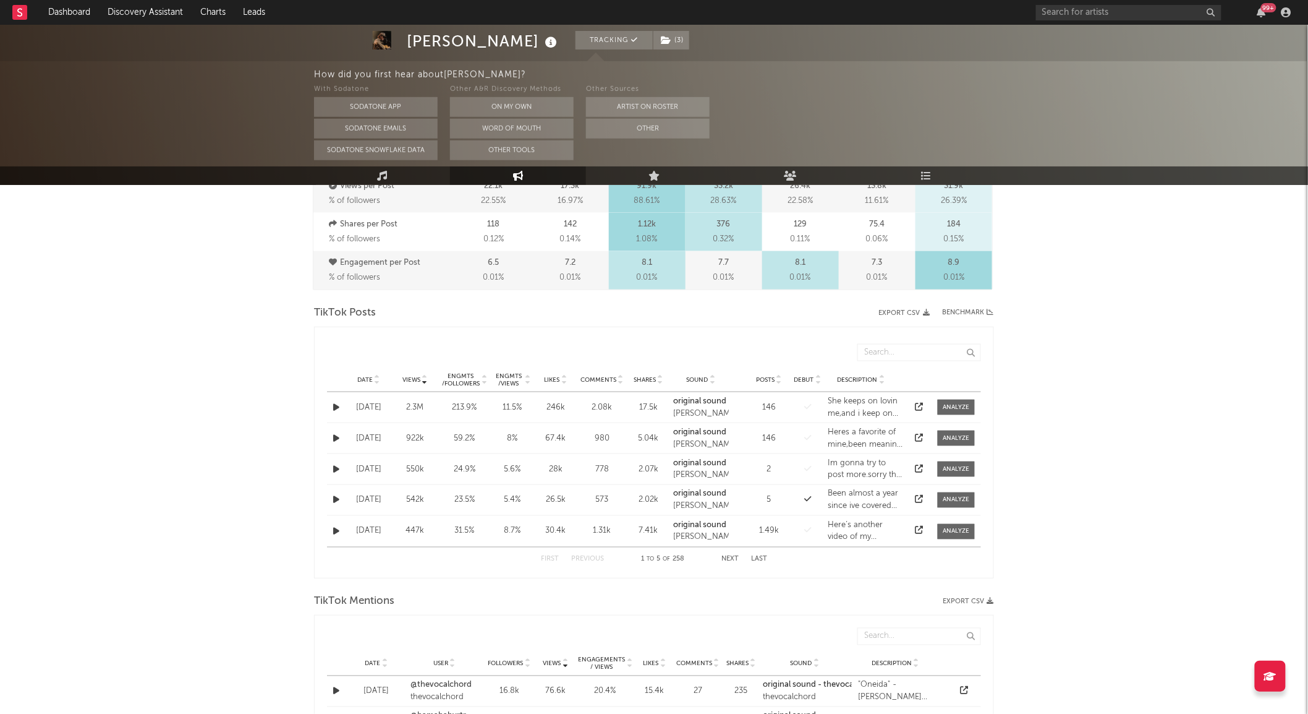
click at [366, 382] on span "Date" at bounding box center [364, 379] width 15 height 7
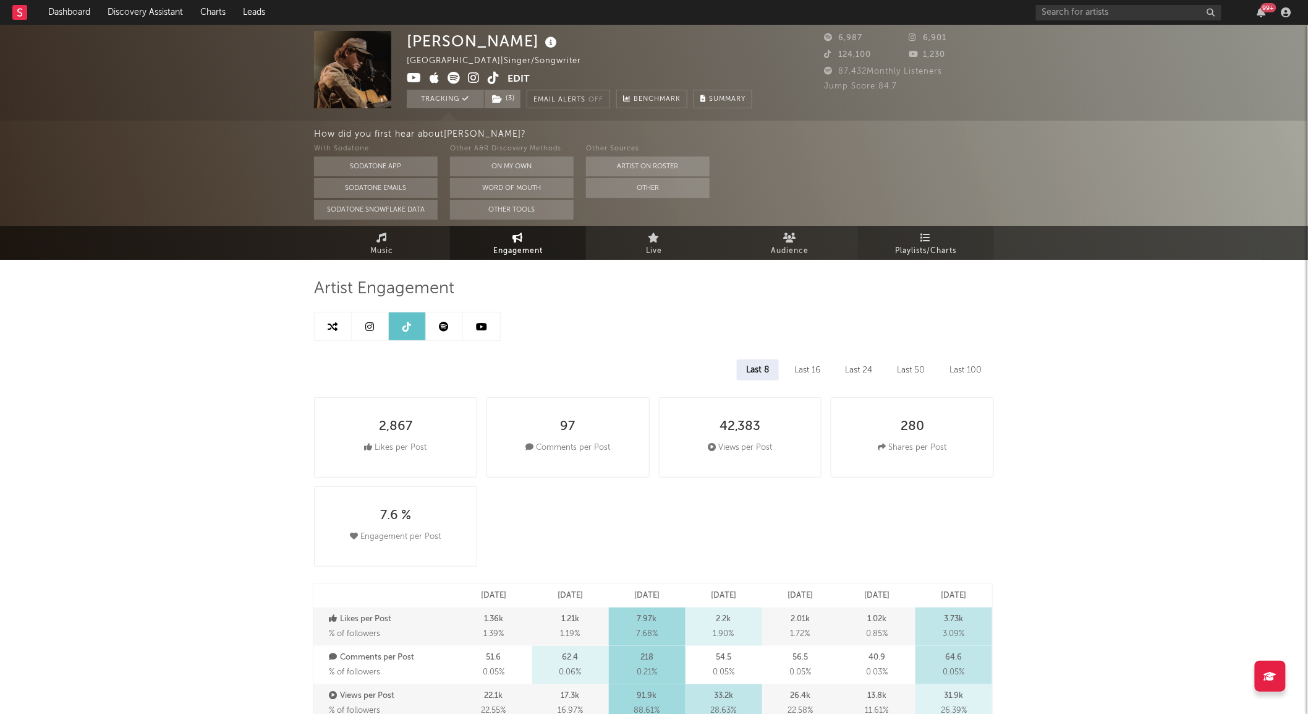
click at [909, 236] on link "Playlists/Charts" at bounding box center [926, 243] width 136 height 34
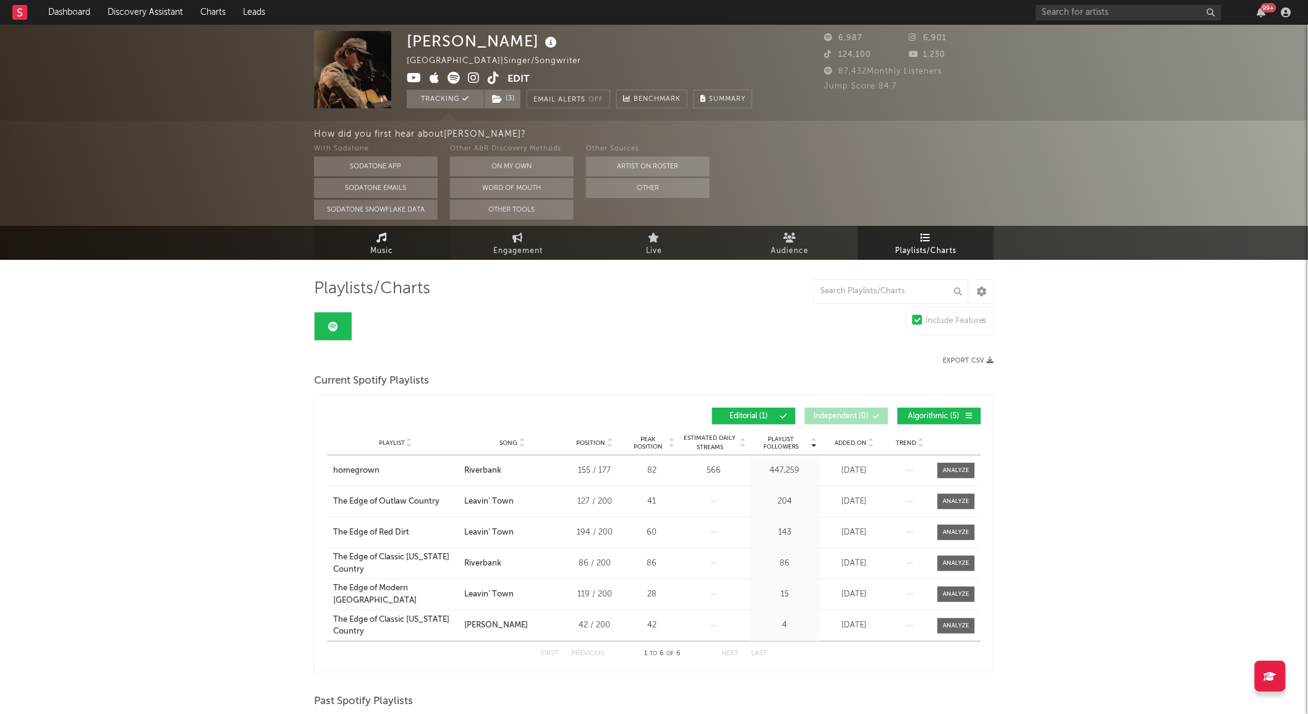
click at [396, 244] on link "Music" at bounding box center [382, 243] width 136 height 34
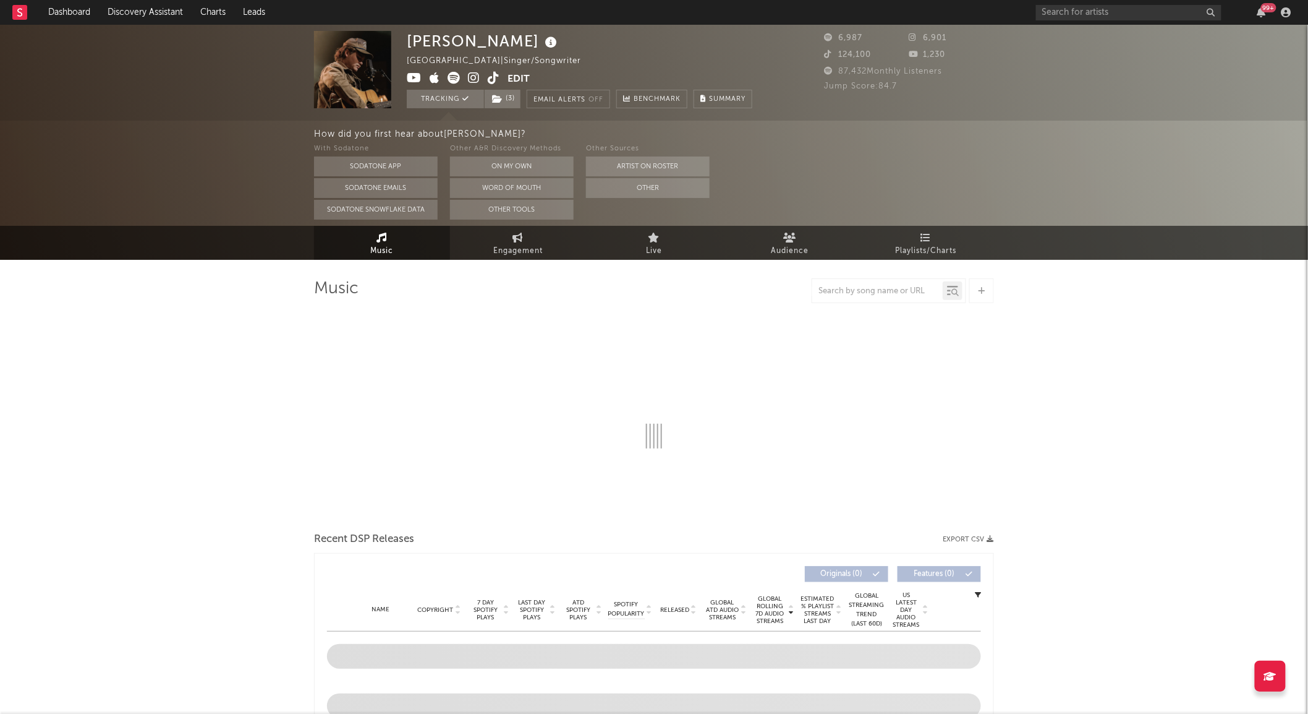
select select "6m"
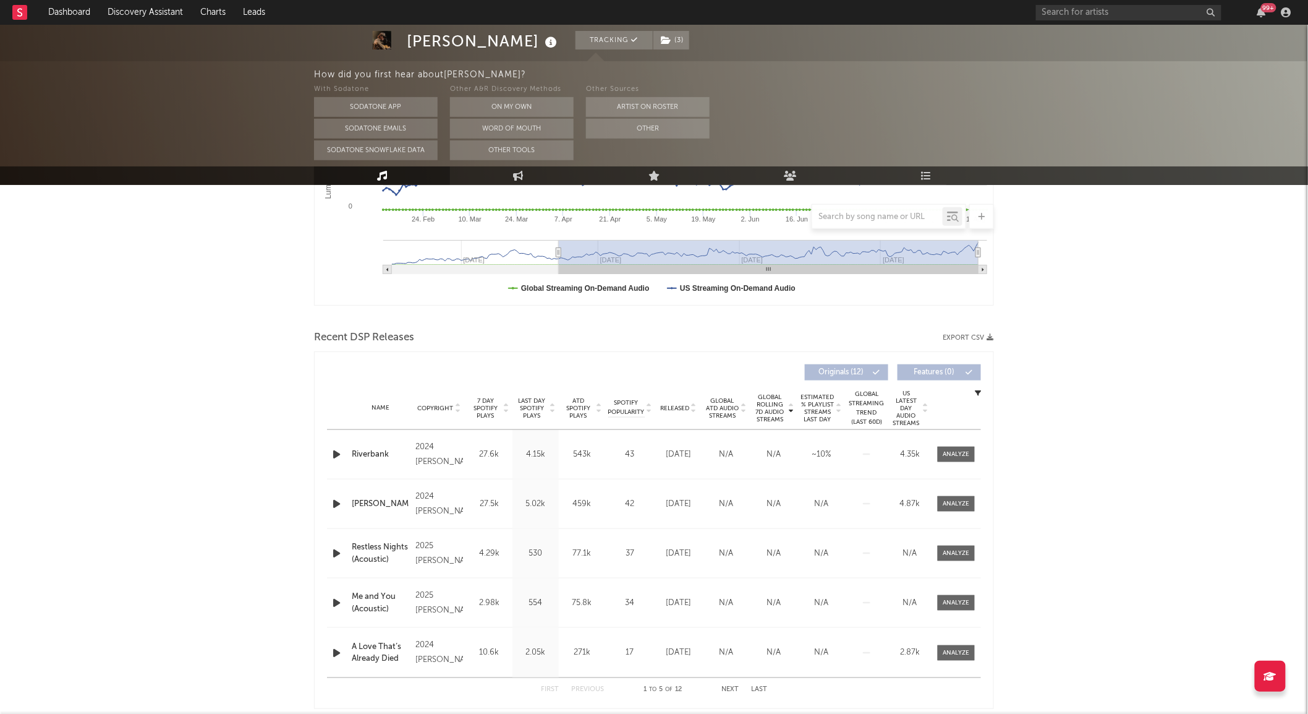
scroll to position [300, 0]
click at [959, 505] on div at bounding box center [957, 502] width 27 height 9
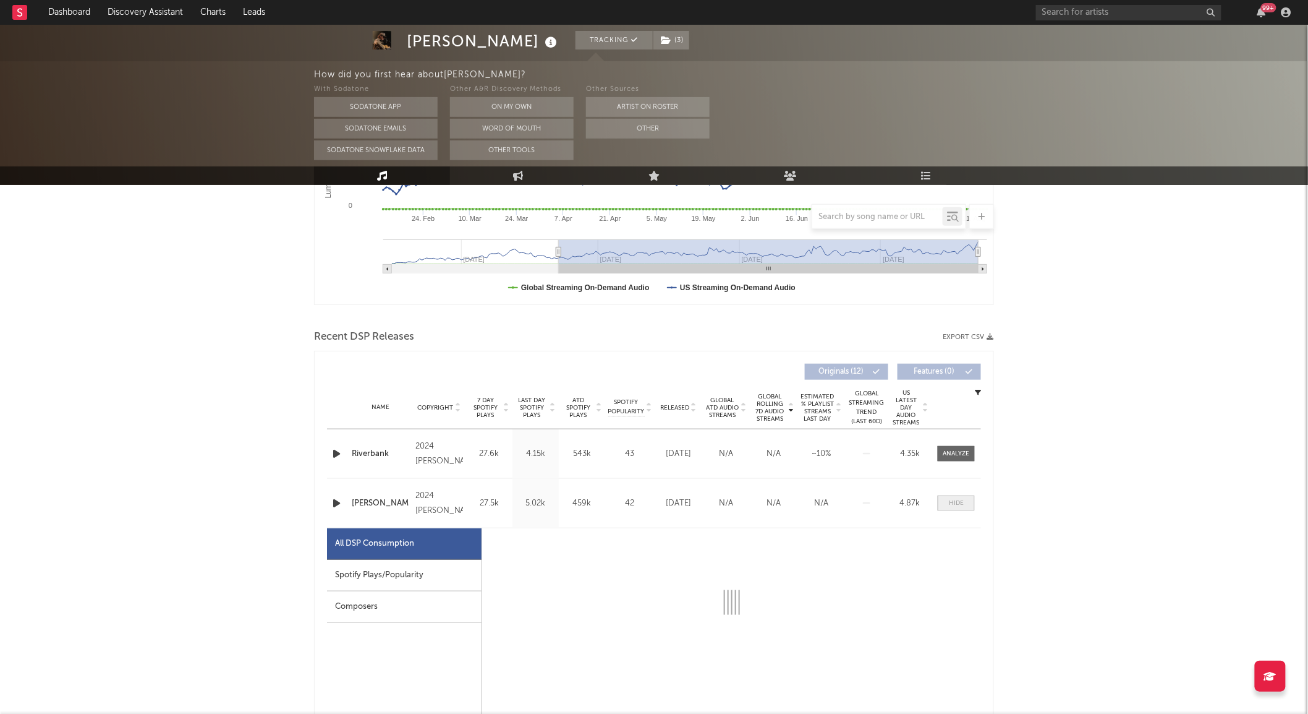
select select "6m"
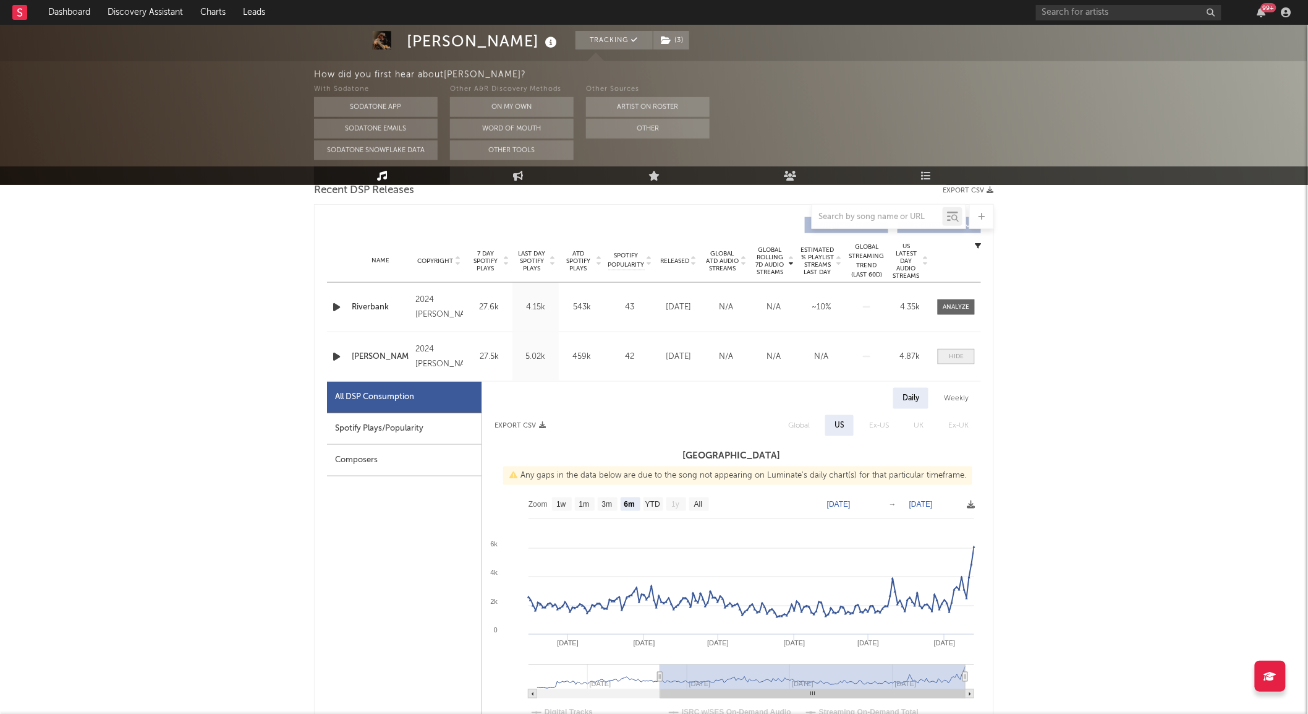
scroll to position [447, 0]
click at [955, 311] on span at bounding box center [956, 306] width 37 height 15
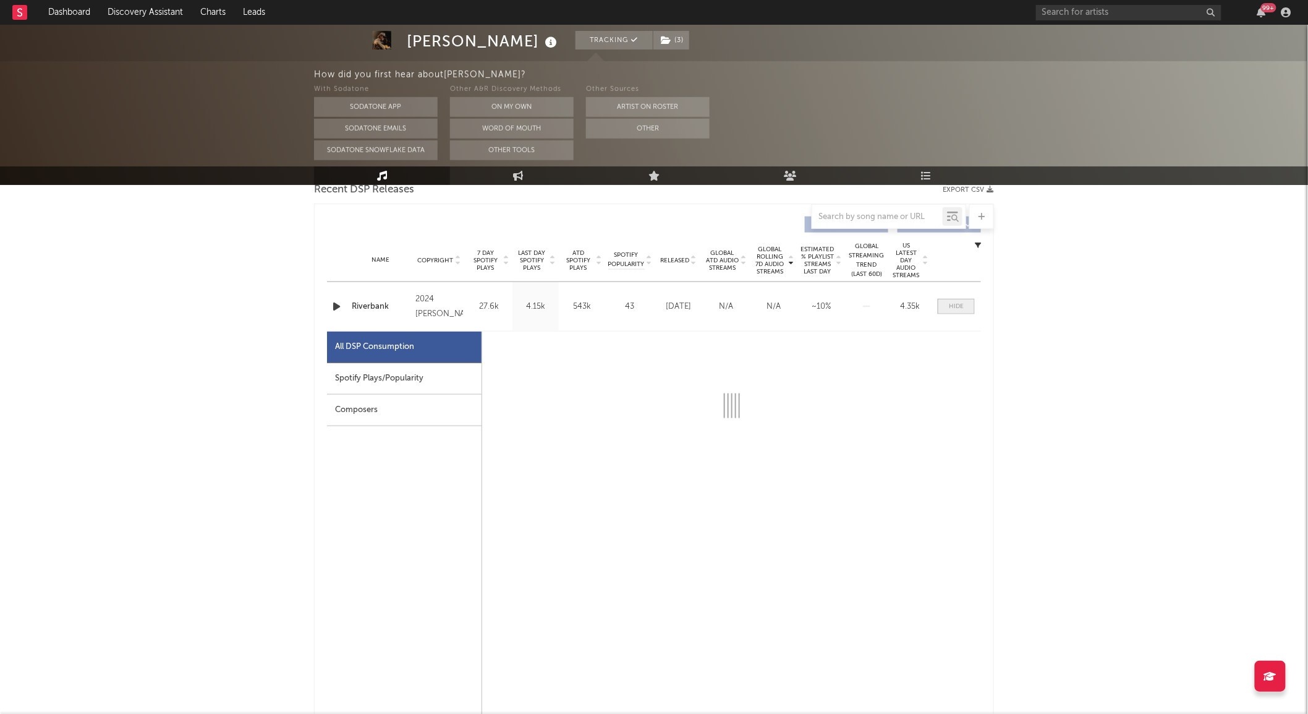
select select "6m"
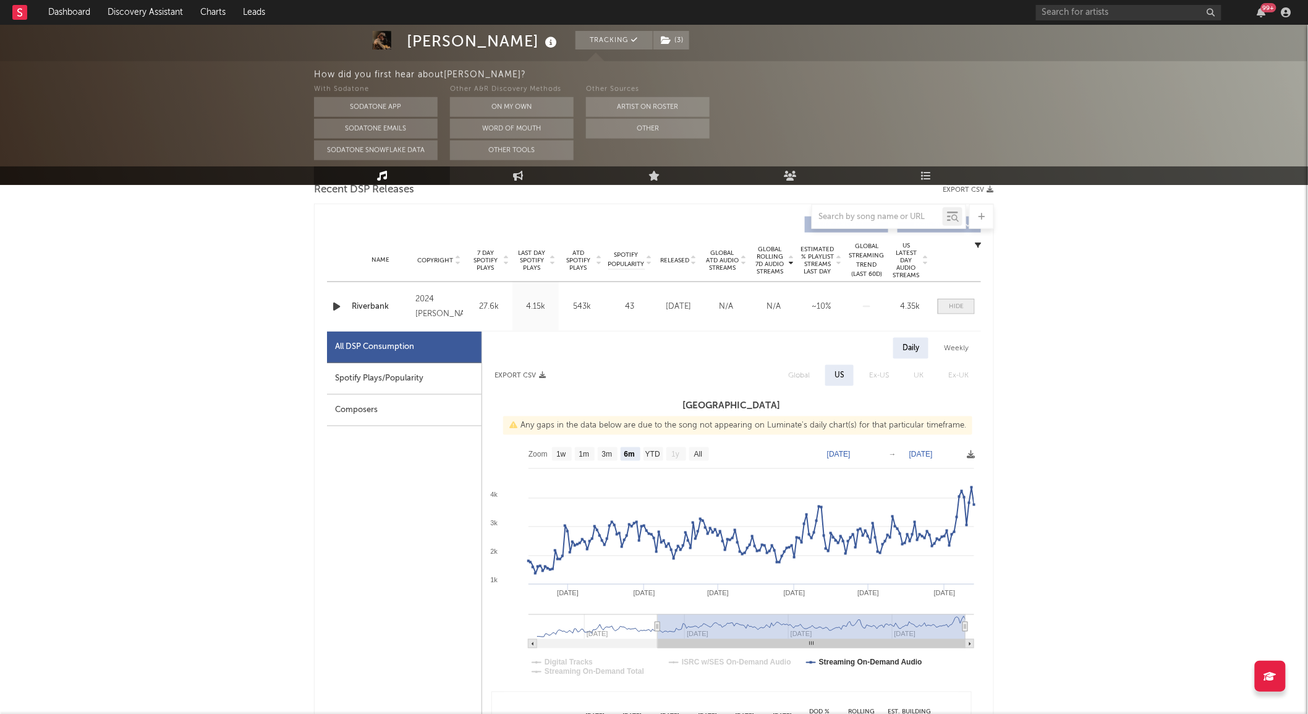
click at [955, 311] on span at bounding box center [956, 306] width 37 height 15
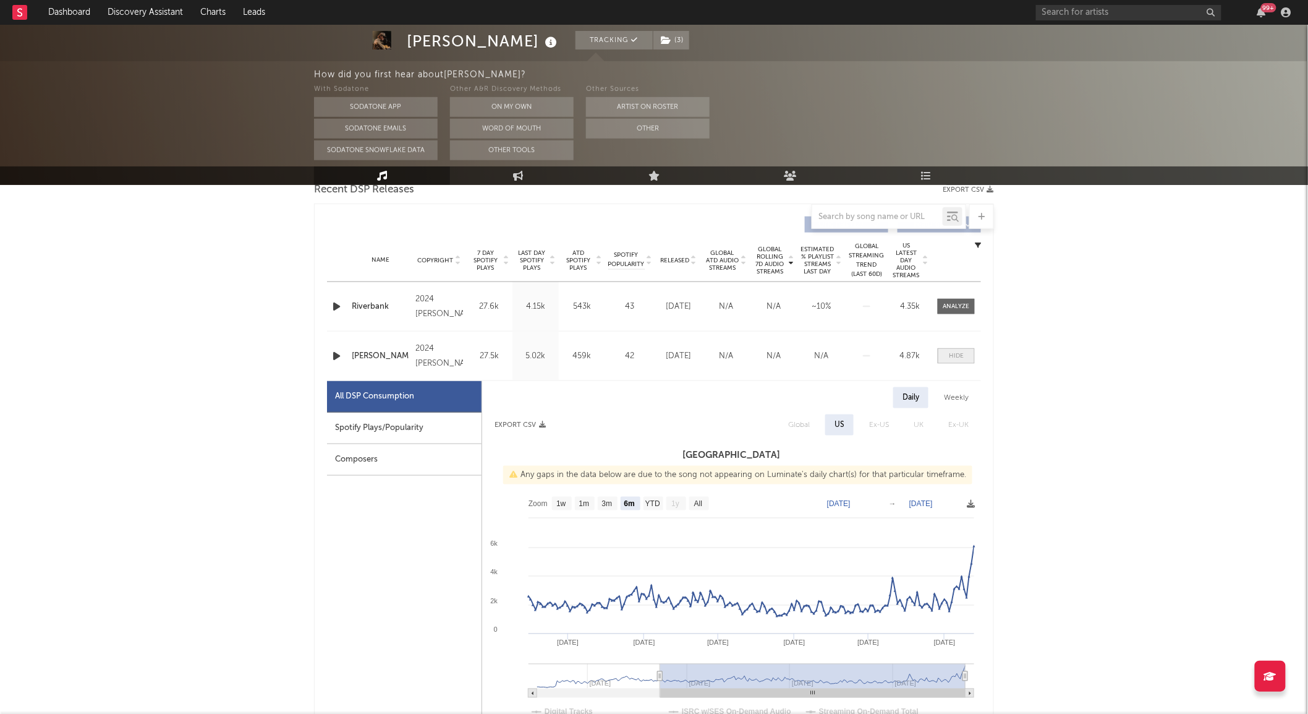
click at [968, 360] on span at bounding box center [956, 355] width 37 height 15
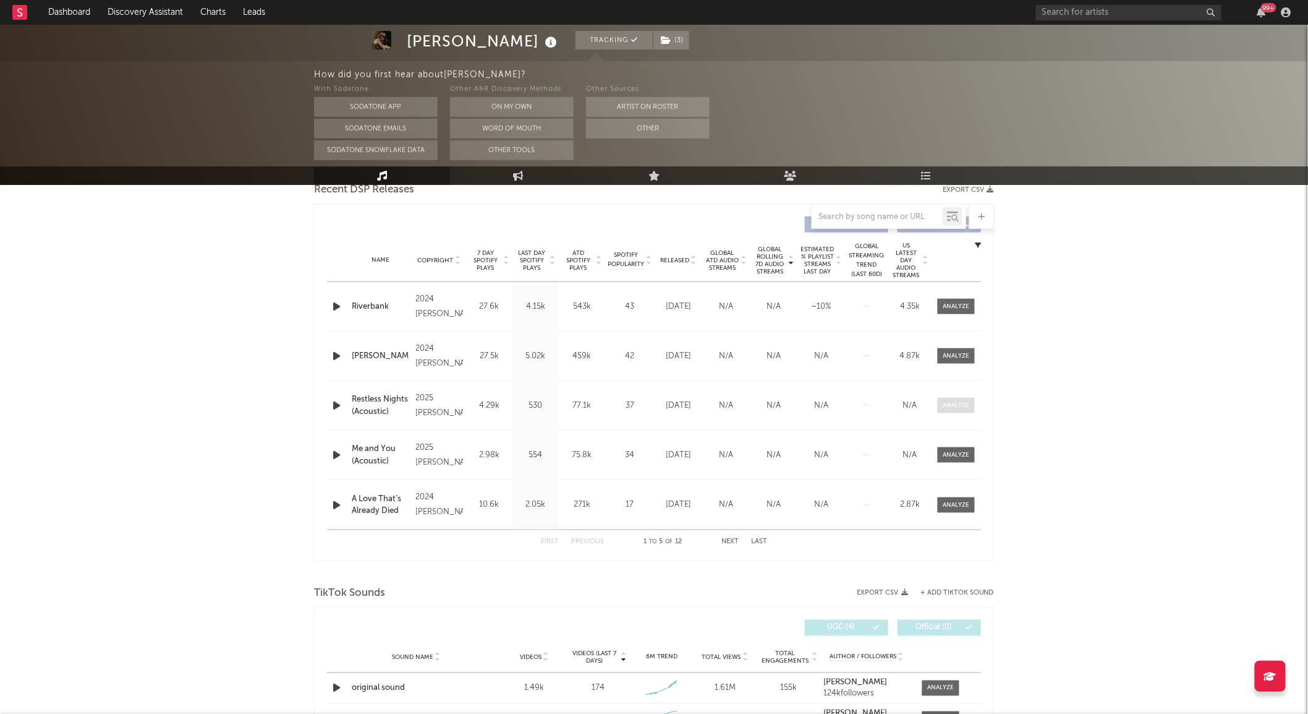
click at [966, 409] on div at bounding box center [957, 405] width 27 height 9
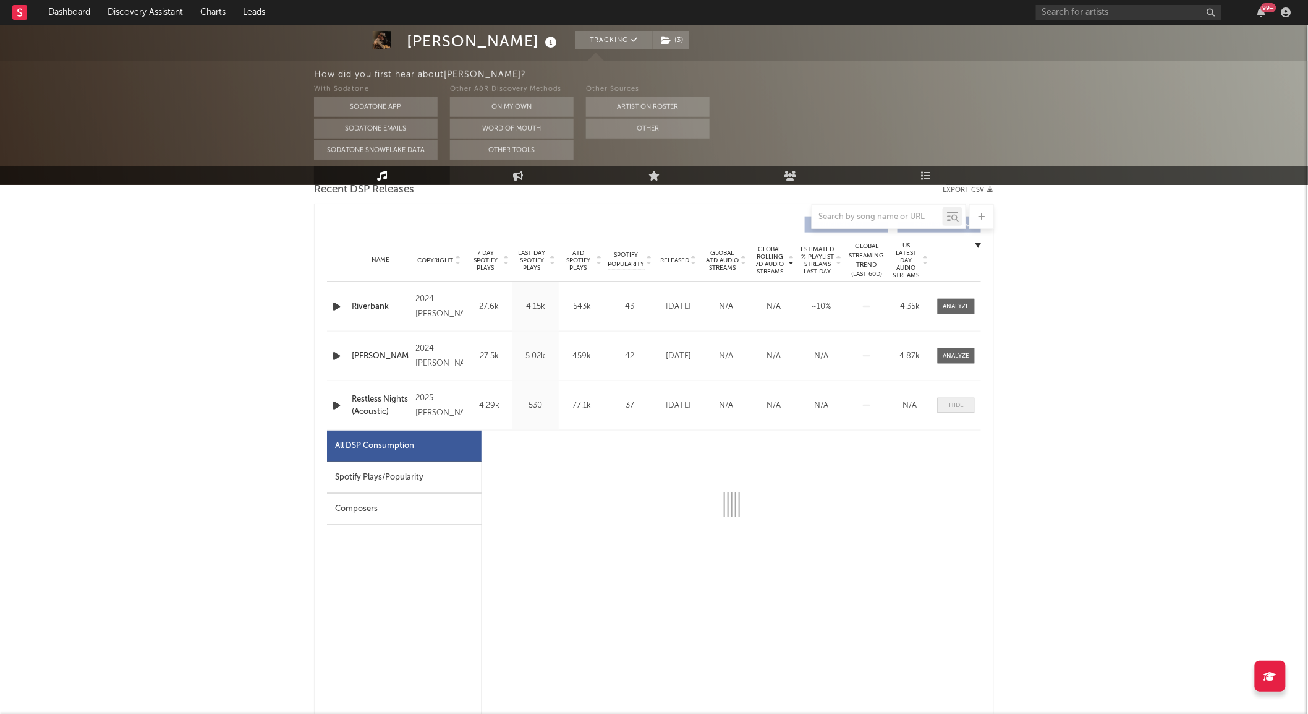
select select "1w"
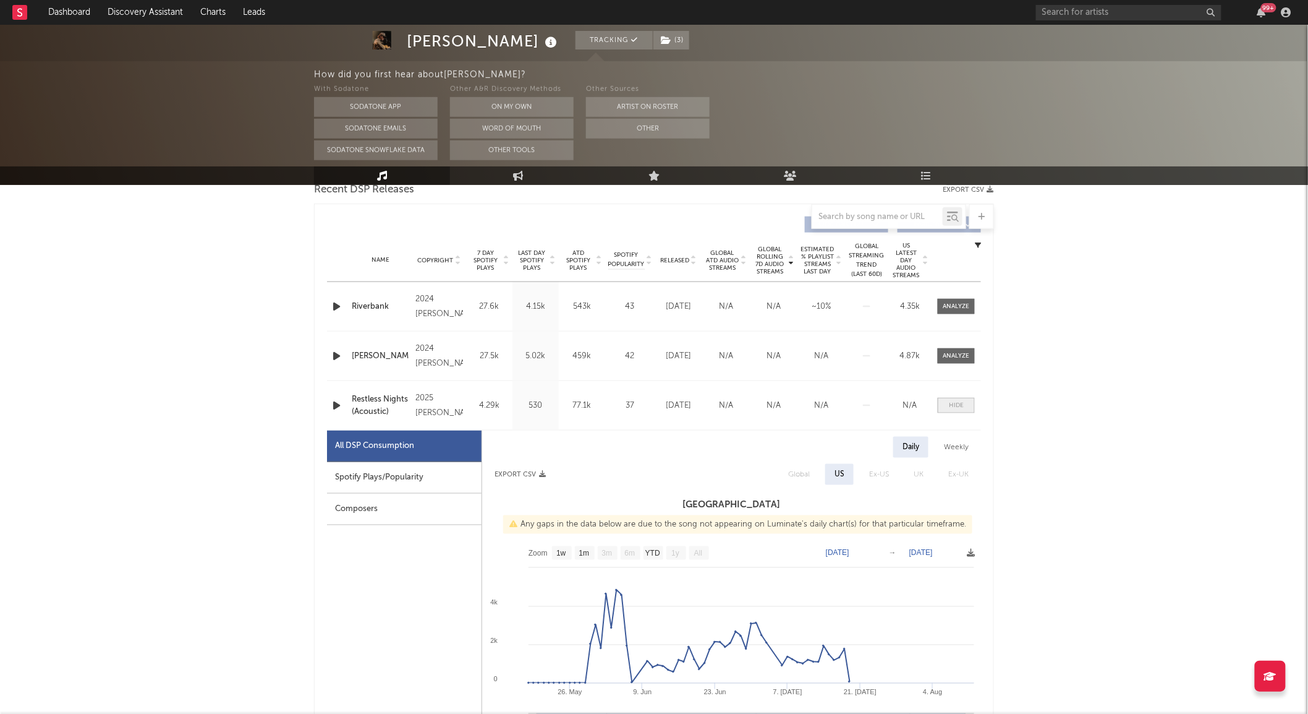
click at [965, 412] on span at bounding box center [956, 405] width 37 height 15
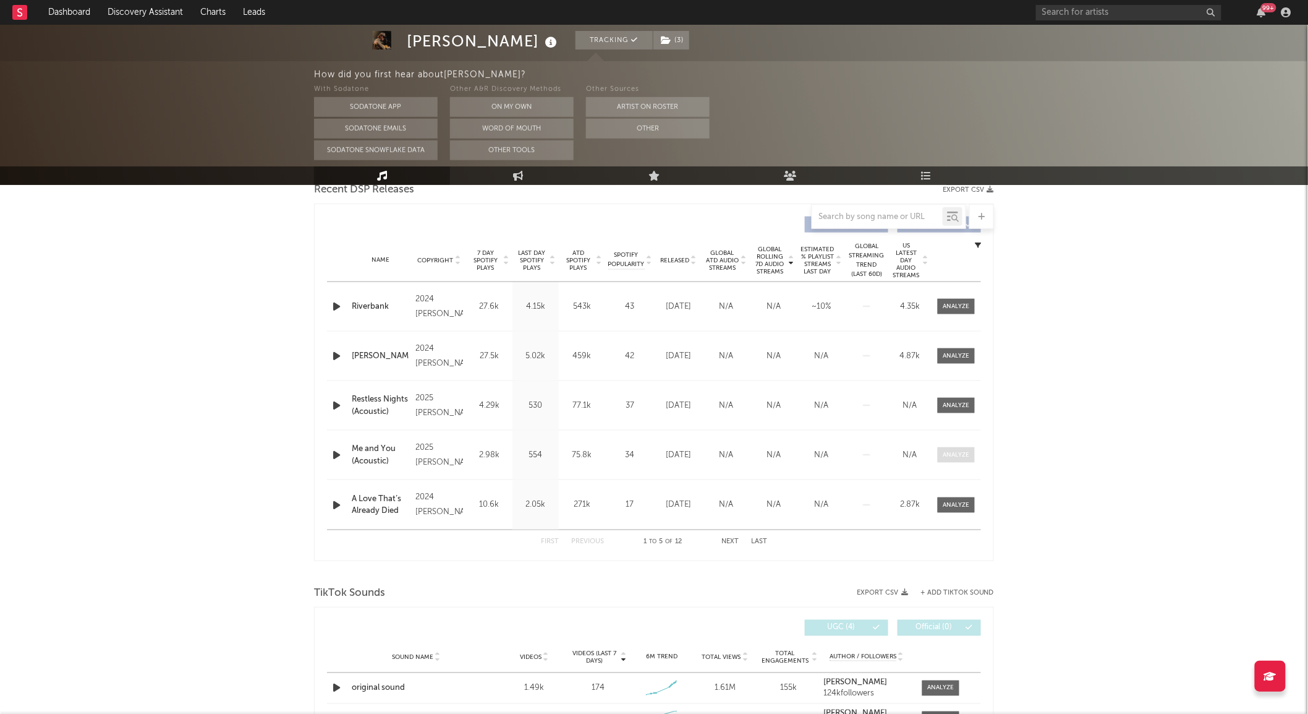
click at [966, 461] on span at bounding box center [956, 454] width 37 height 15
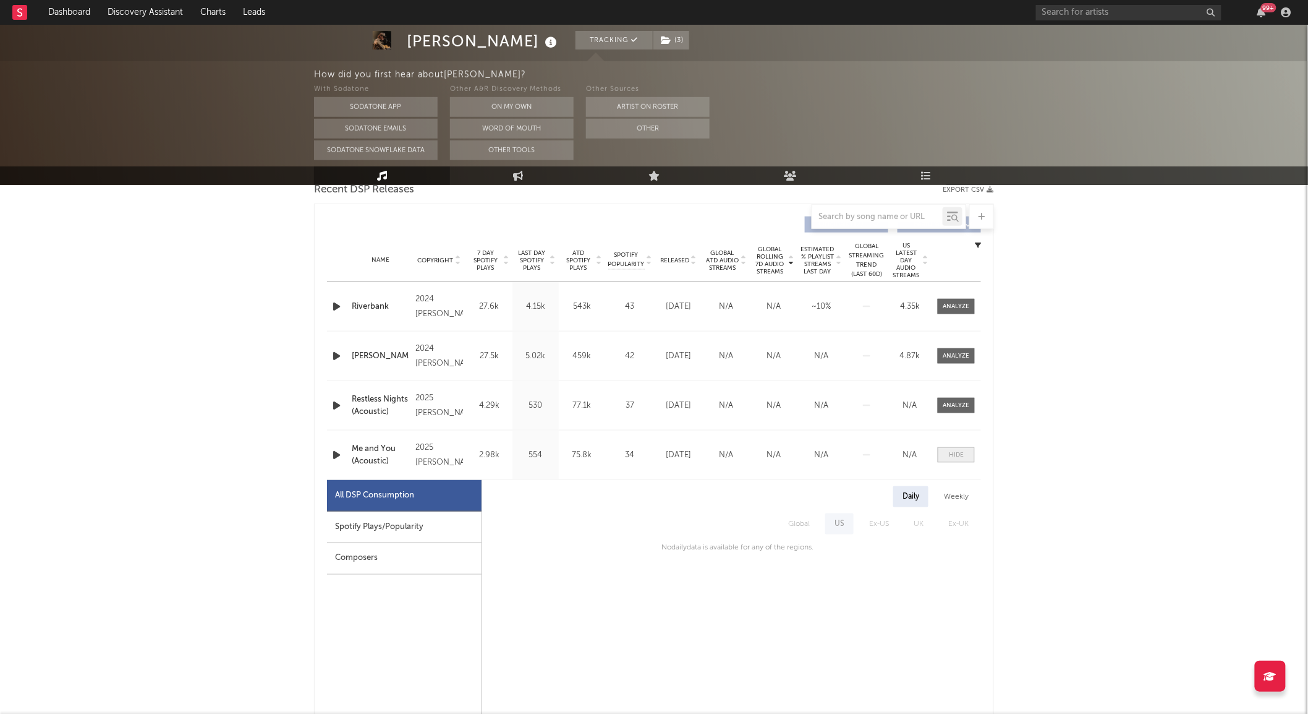
click at [962, 462] on span at bounding box center [956, 454] width 37 height 15
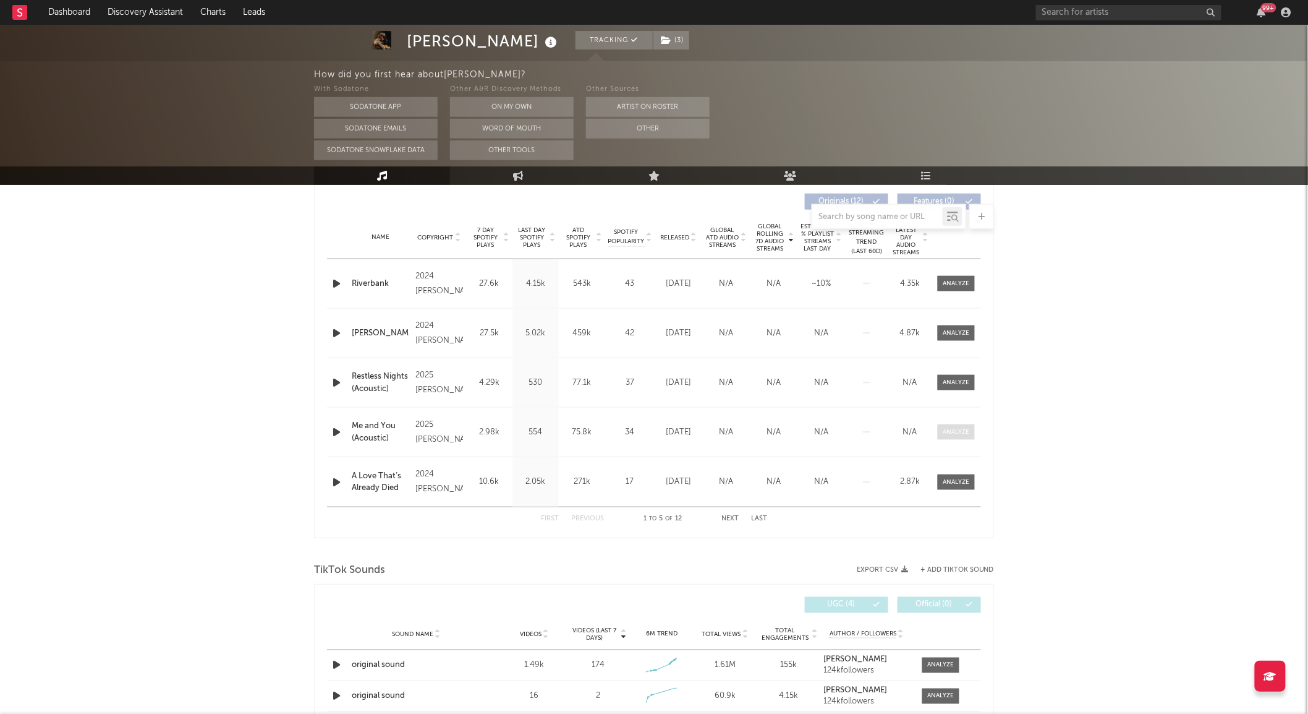
scroll to position [471, 0]
click at [963, 484] on div at bounding box center [957, 481] width 27 height 9
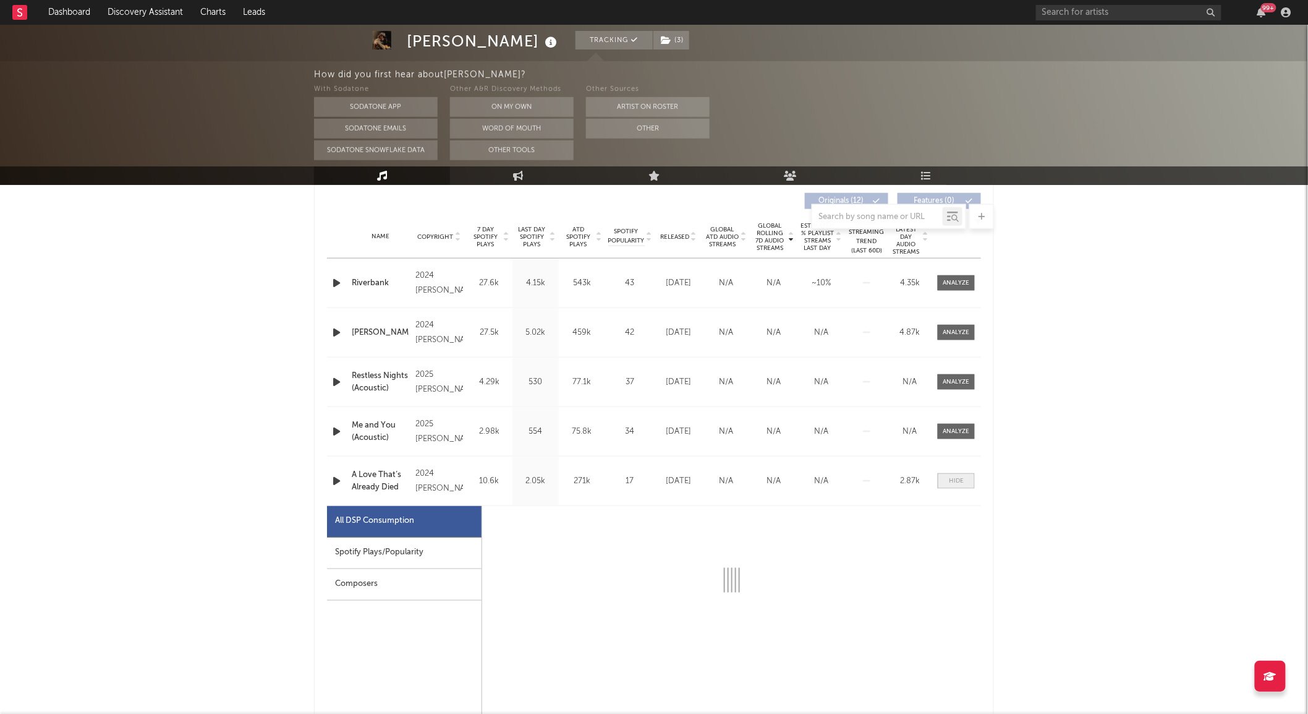
select select "1w"
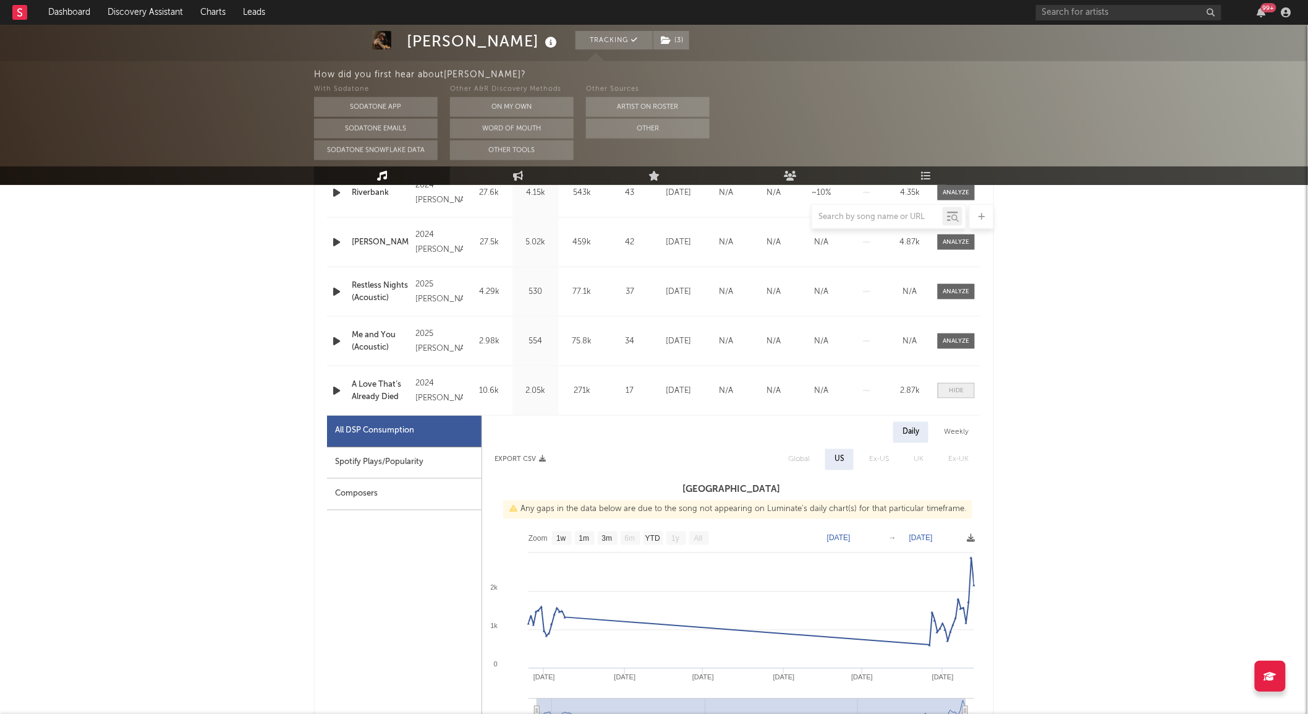
scroll to position [561, 0]
click at [969, 391] on span at bounding box center [956, 389] width 37 height 15
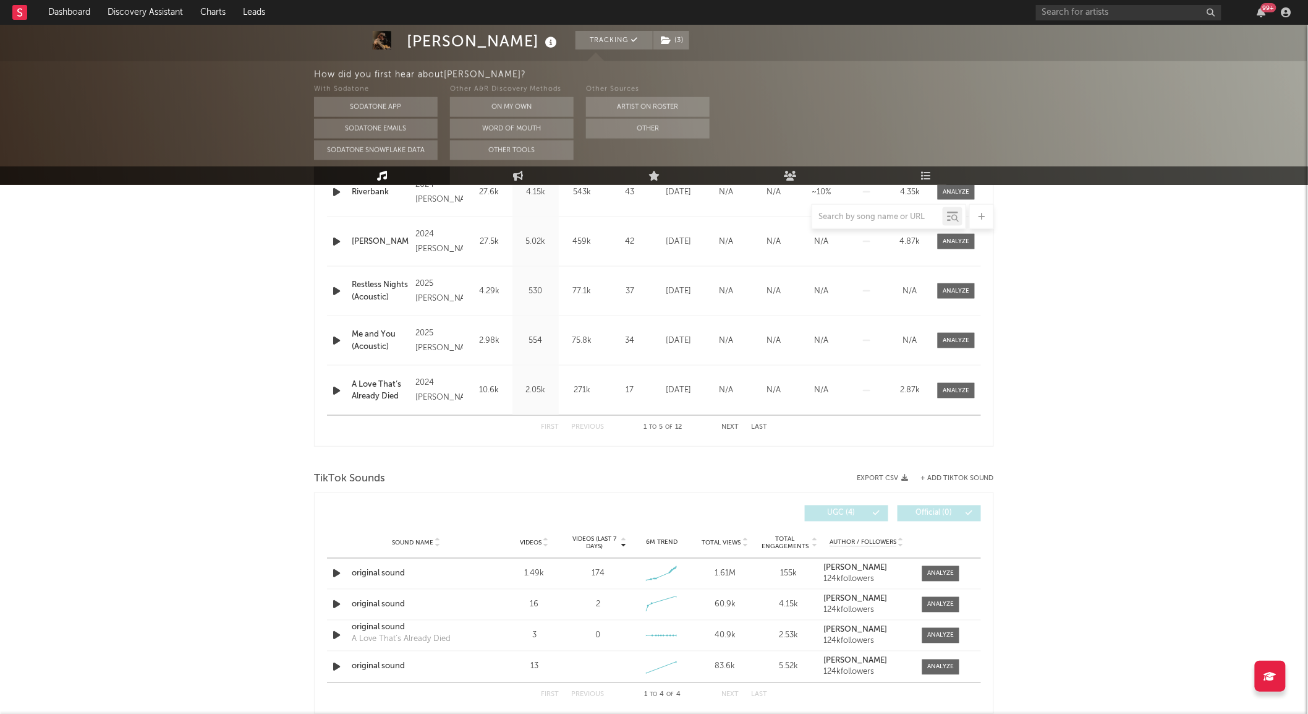
click at [727, 429] on button "Next" at bounding box center [730, 427] width 17 height 7
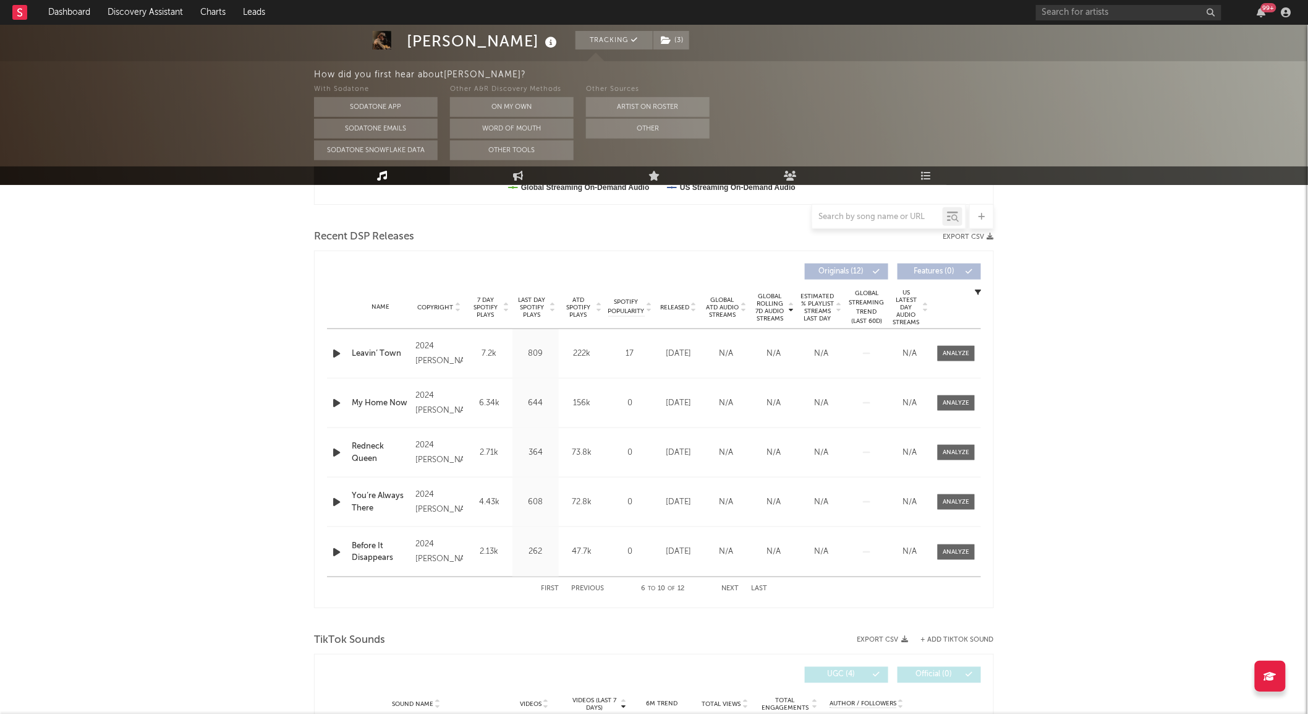
scroll to position [399, 0]
click at [953, 353] on div at bounding box center [957, 353] width 27 height 9
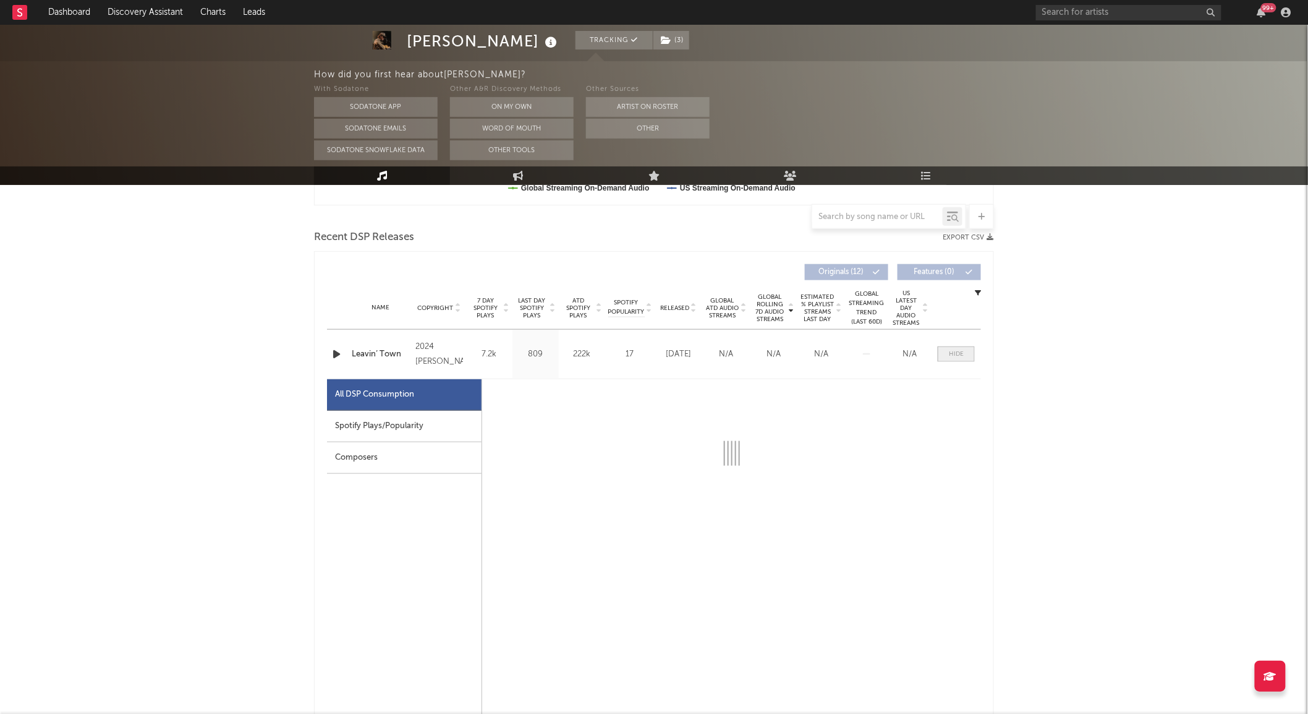
select select "6m"
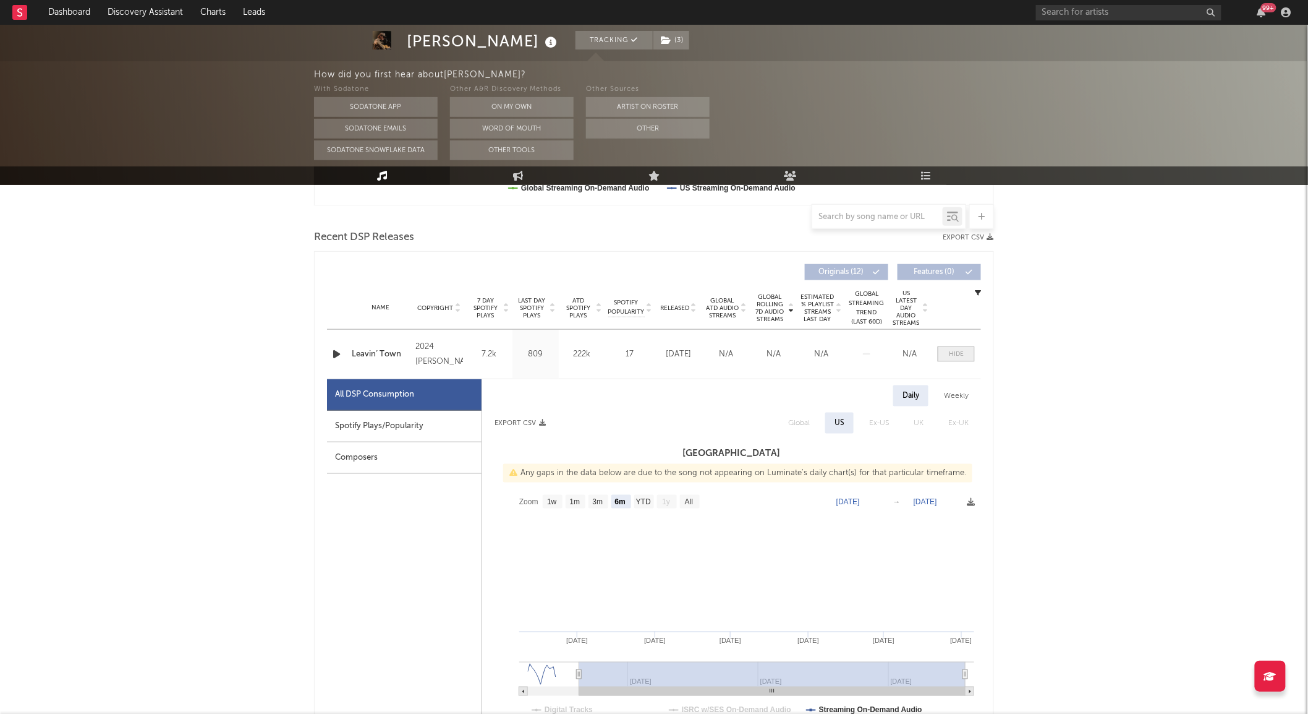
click at [953, 353] on div at bounding box center [956, 353] width 15 height 9
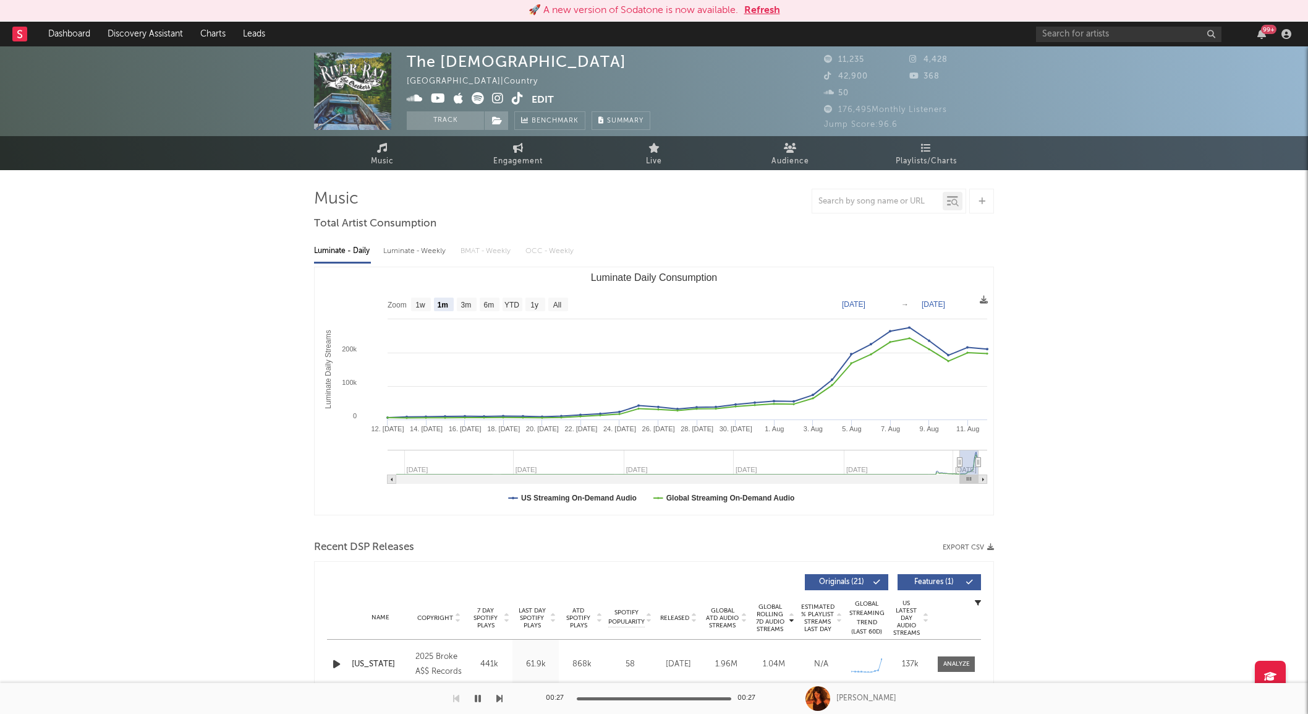
select select "1m"
select select "1w"
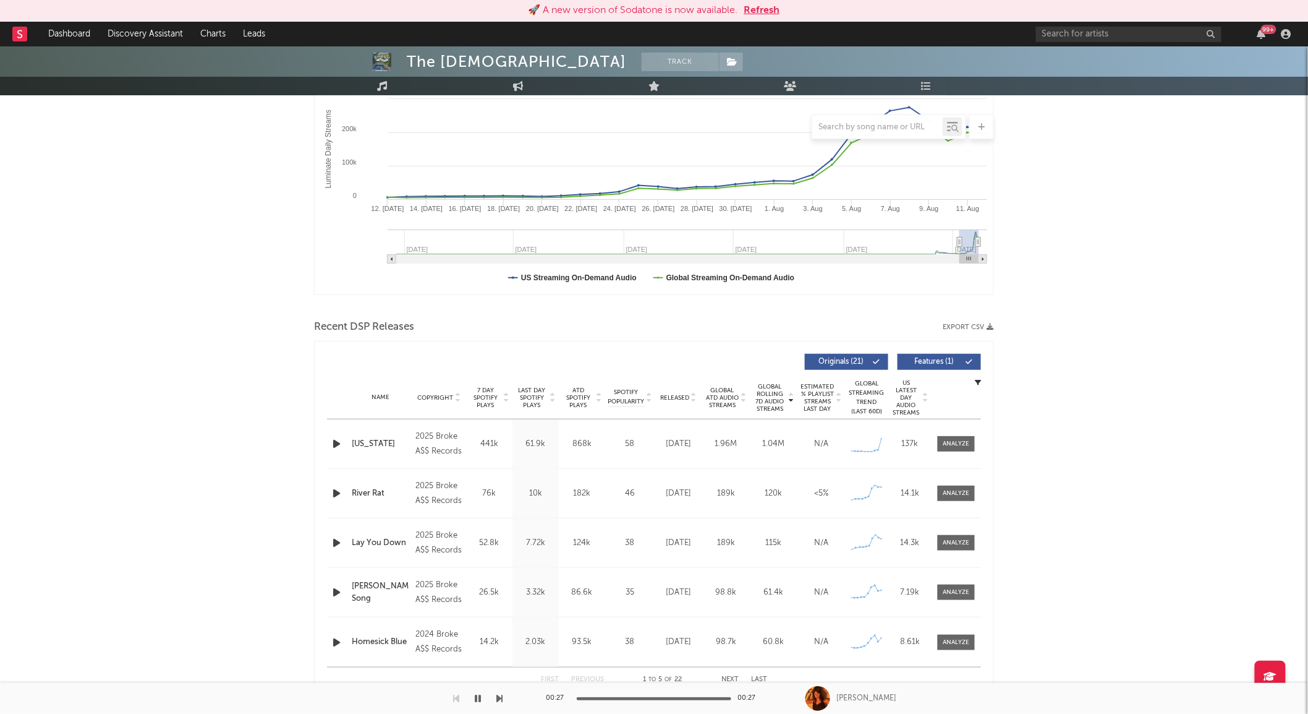
scroll to position [224, 0]
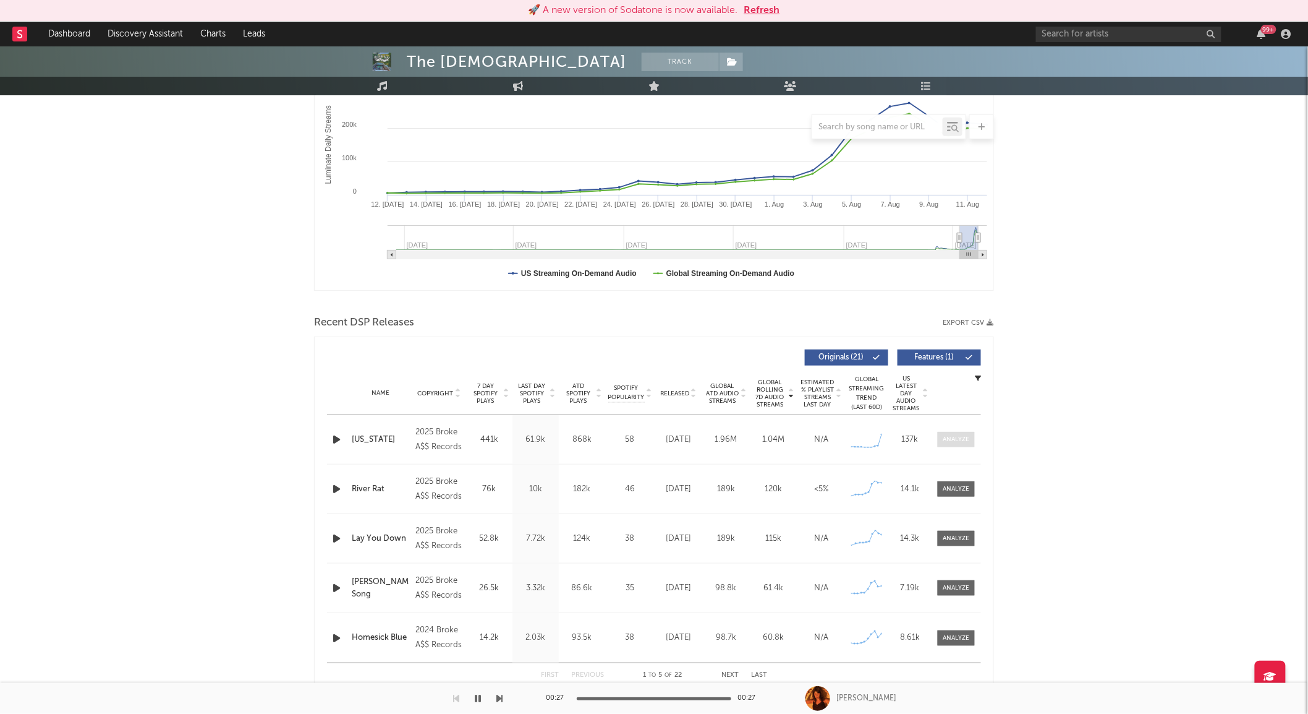
click at [966, 440] on div at bounding box center [957, 439] width 27 height 9
select select "1w"
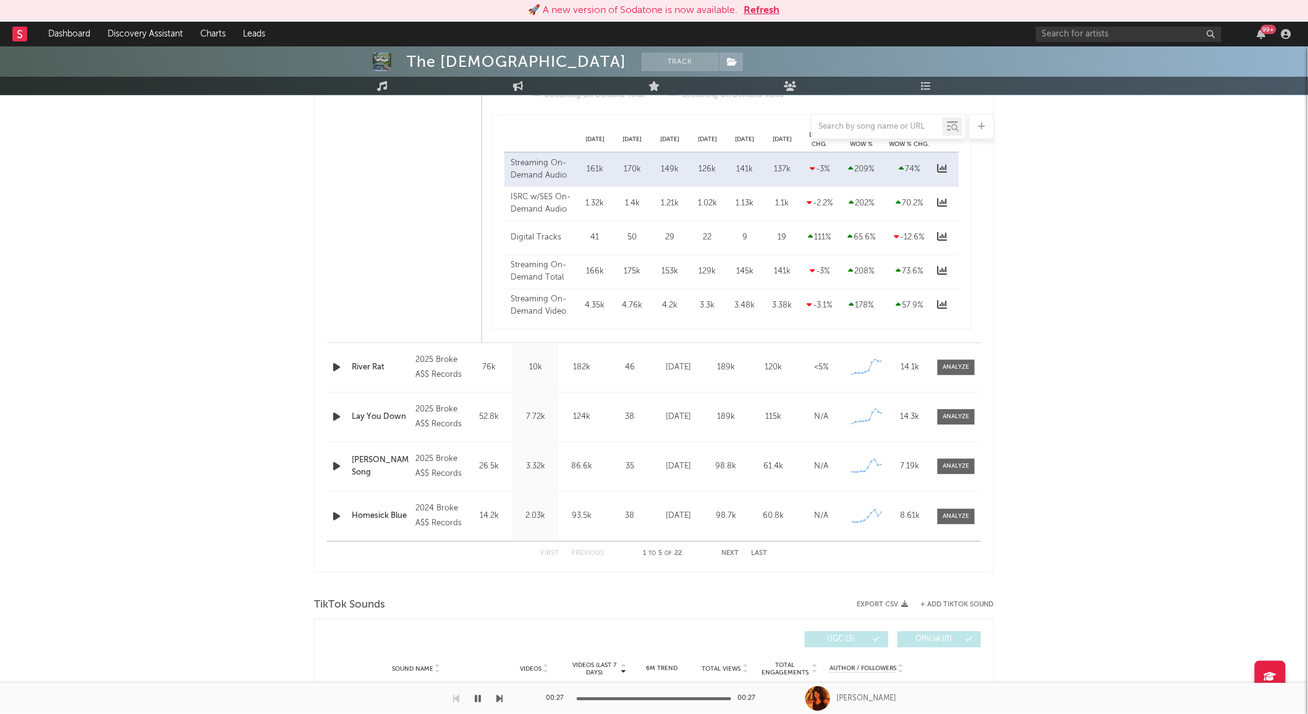
scroll to position [934, 0]
